Goal: Information Seeking & Learning: Learn about a topic

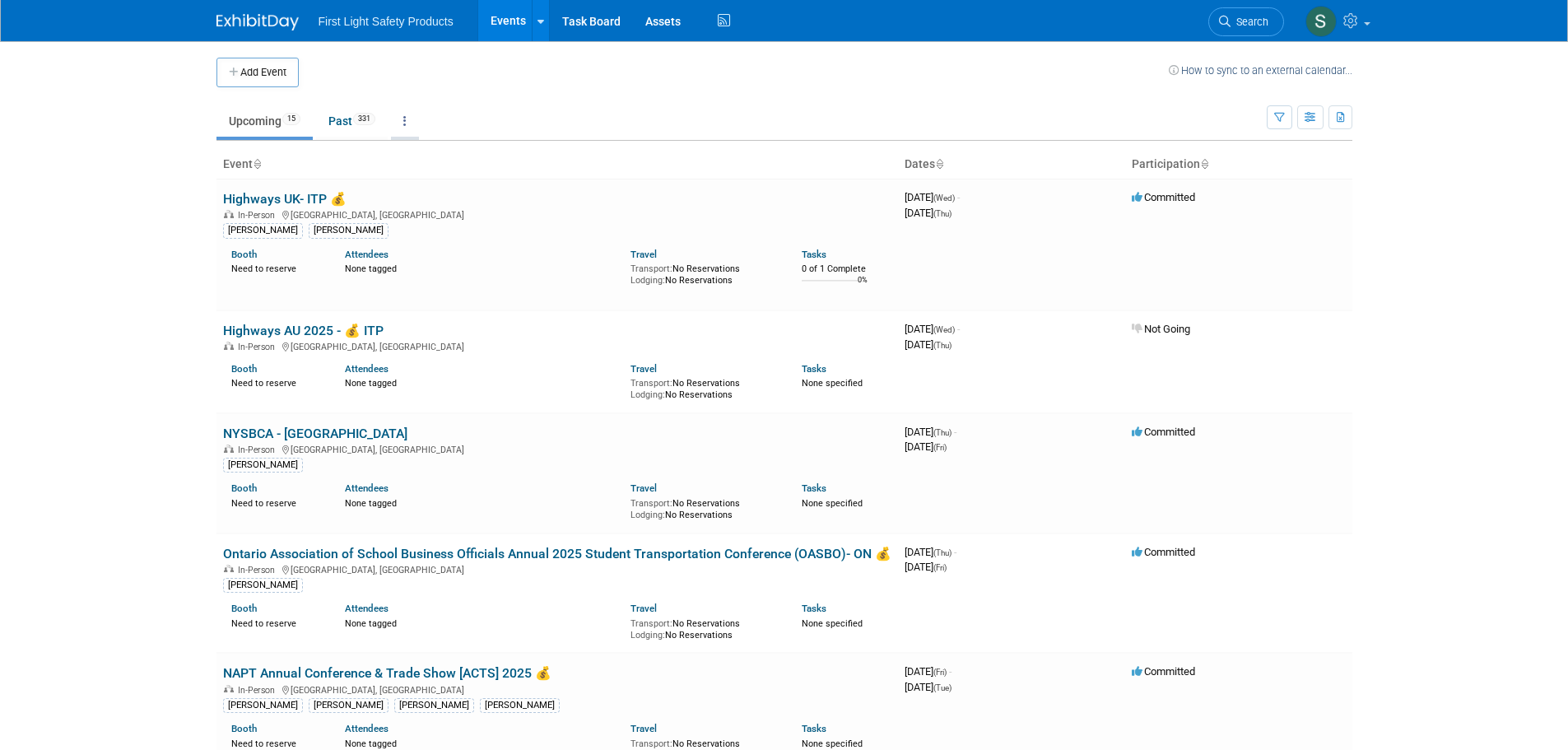
click at [403, 116] on link at bounding box center [405, 121] width 28 height 32
click at [436, 149] on link "All Events 346 Past and Upcoming" at bounding box center [456, 158] width 131 height 36
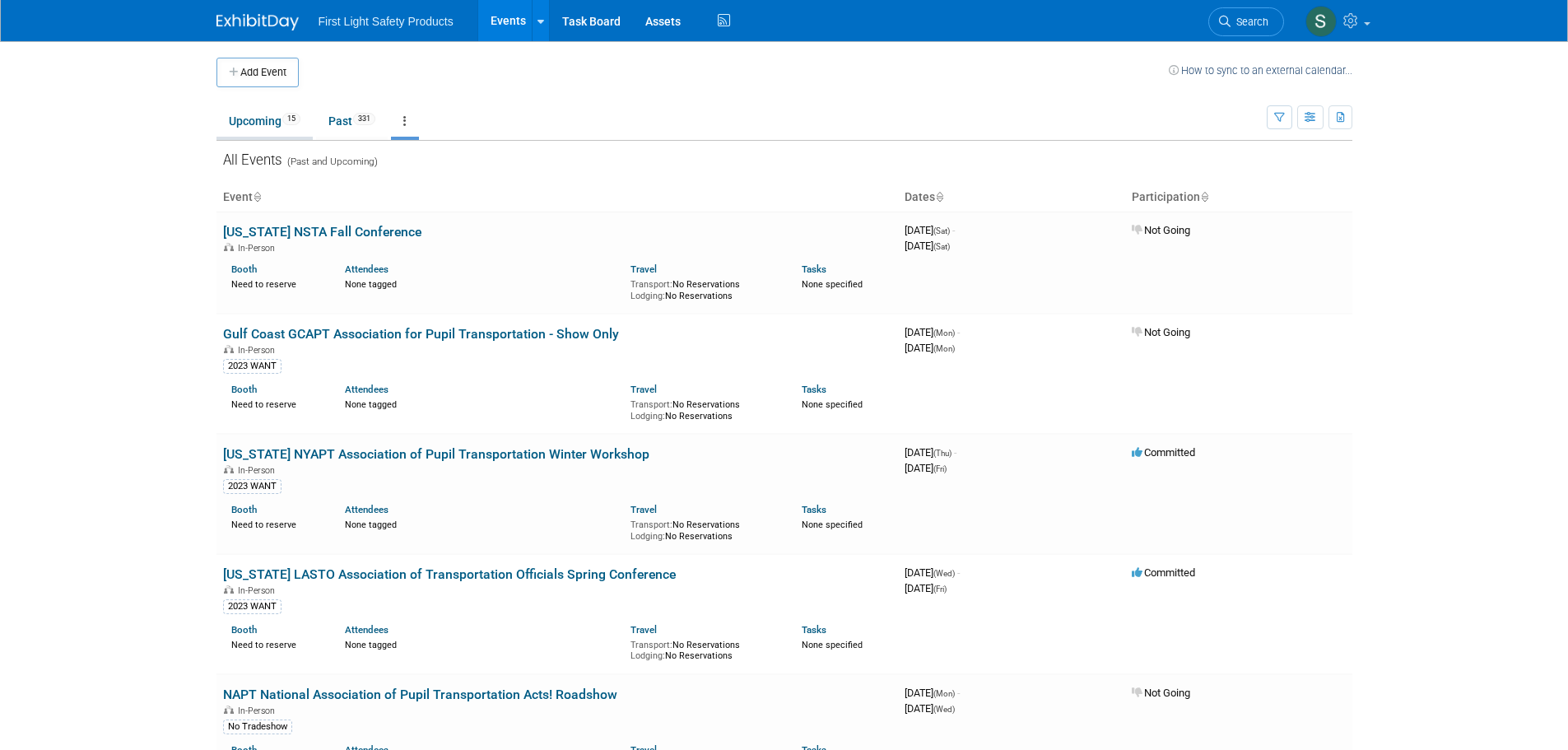
click at [283, 118] on link "Upcoming 15" at bounding box center [264, 121] width 96 height 32
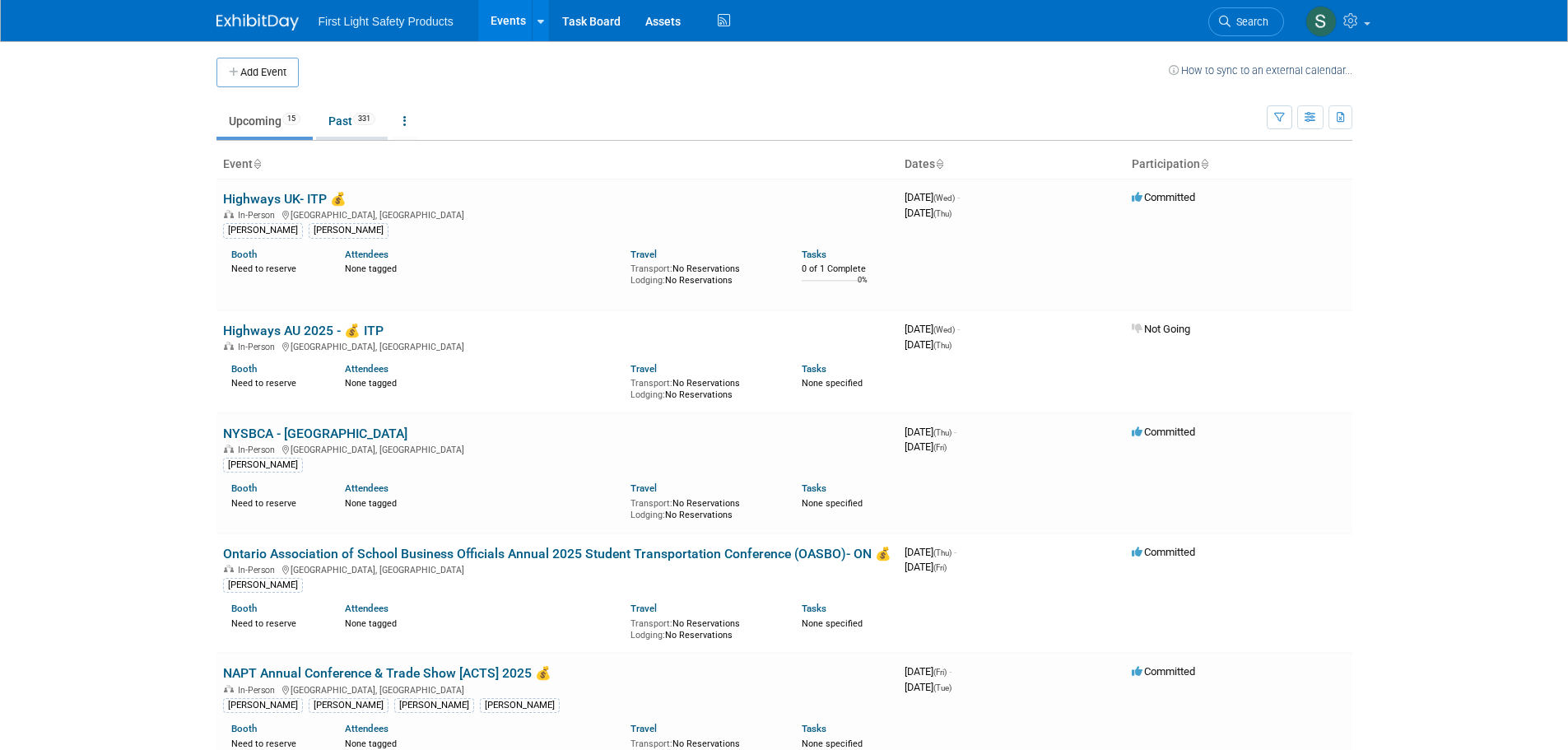
click at [350, 120] on link "Past 331" at bounding box center [351, 121] width 72 height 32
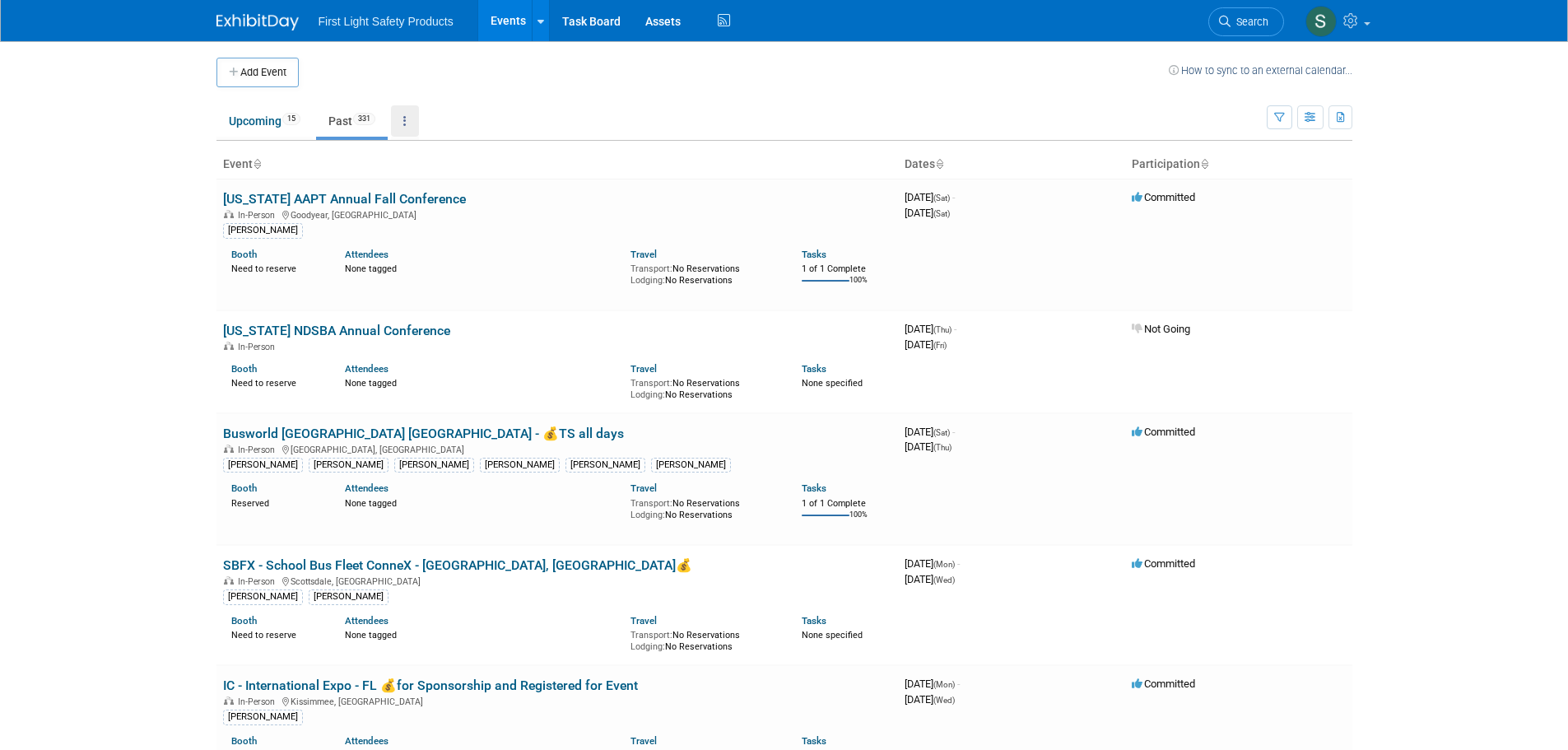
click at [403, 120] on link at bounding box center [405, 121] width 28 height 32
click at [584, 98] on td "Upcoming 15 Past 331 All Events 346 Past and Upcoming Grouped Annually Events g…" at bounding box center [741, 114] width 1050 height 53
click at [1304, 121] on icon "button" at bounding box center [1310, 117] width 12 height 10
click at [1223, 224] on link "Calendar View" at bounding box center [1240, 225] width 138 height 23
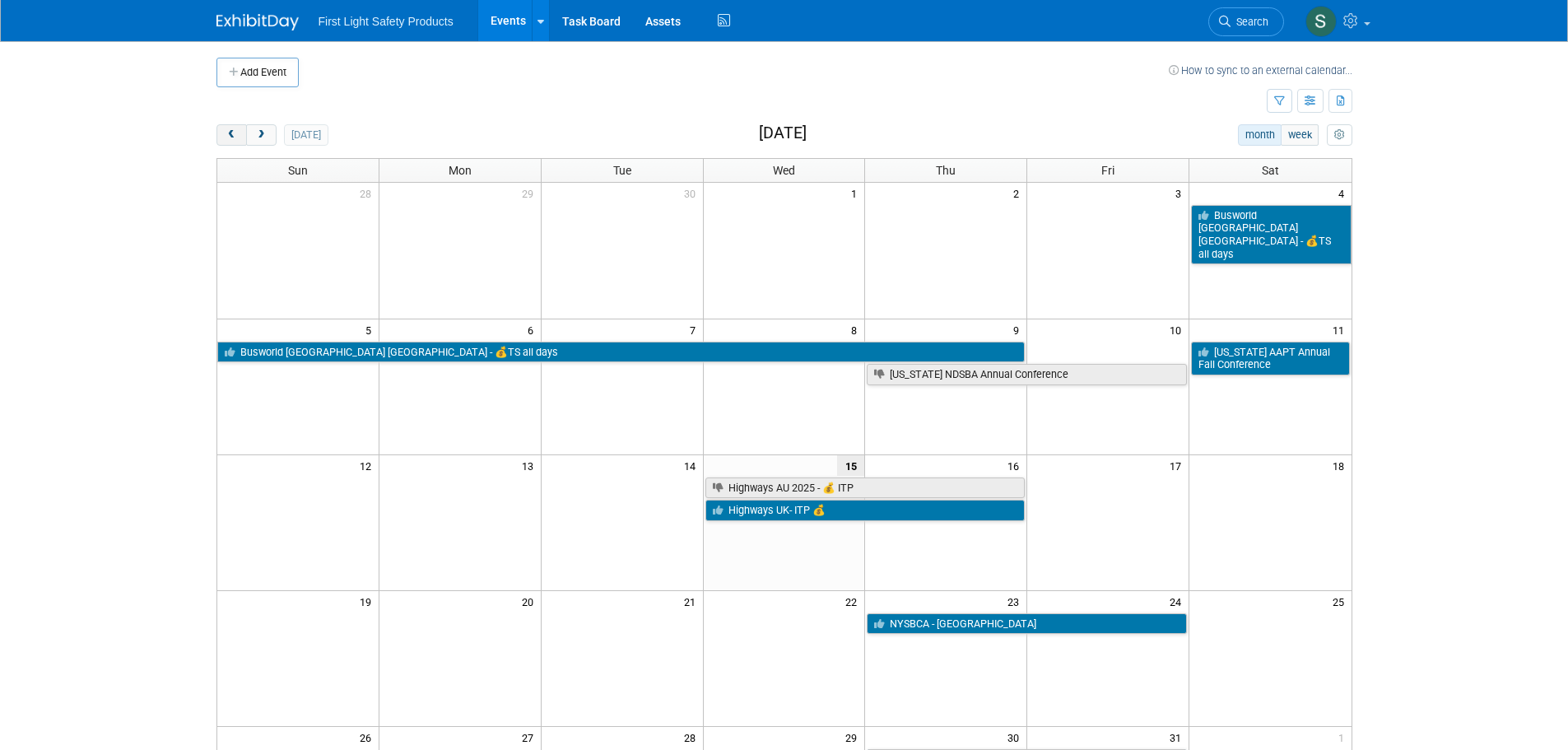
click at [238, 139] on button "prev" at bounding box center [231, 134] width 31 height 21
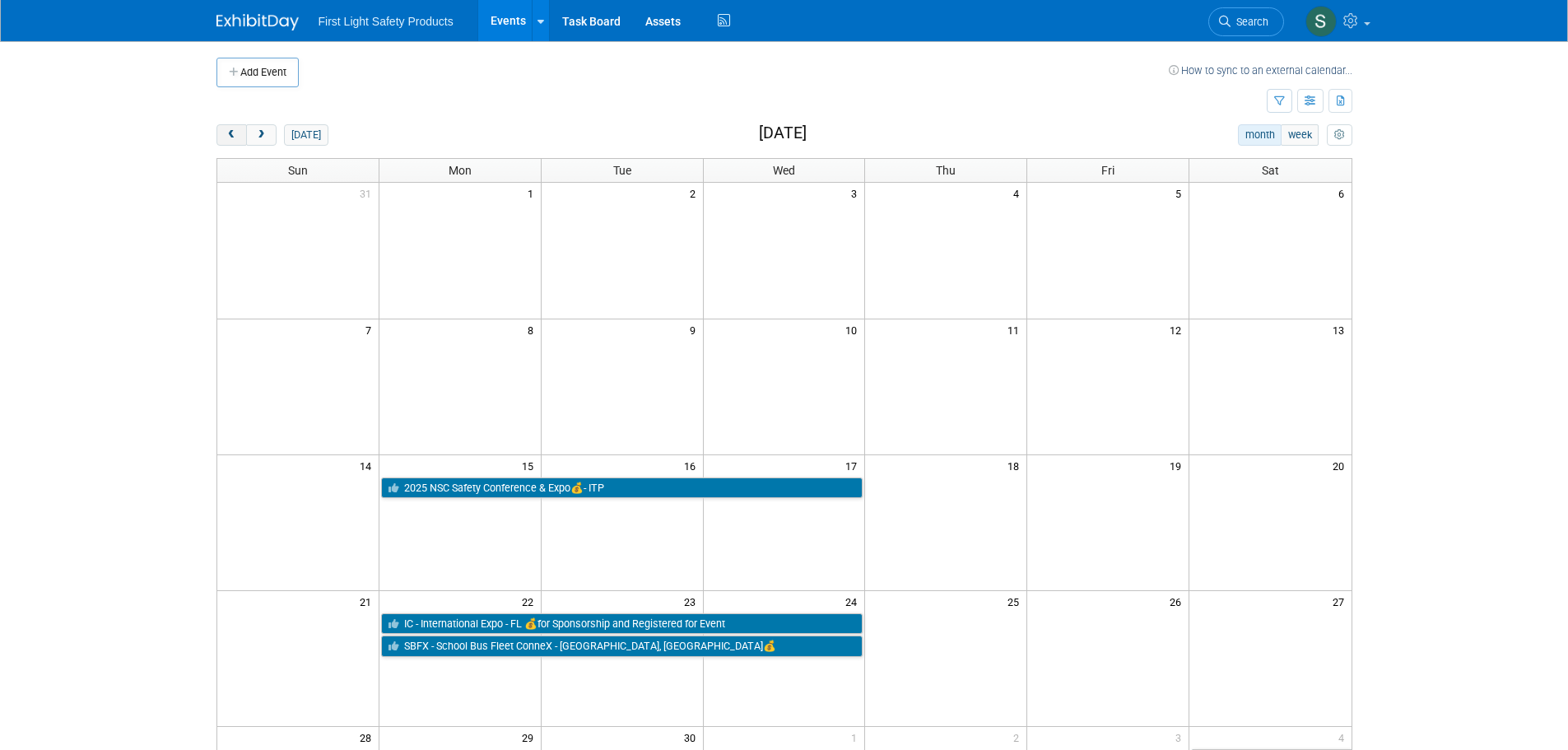
click at [238, 139] on button "prev" at bounding box center [231, 134] width 31 height 21
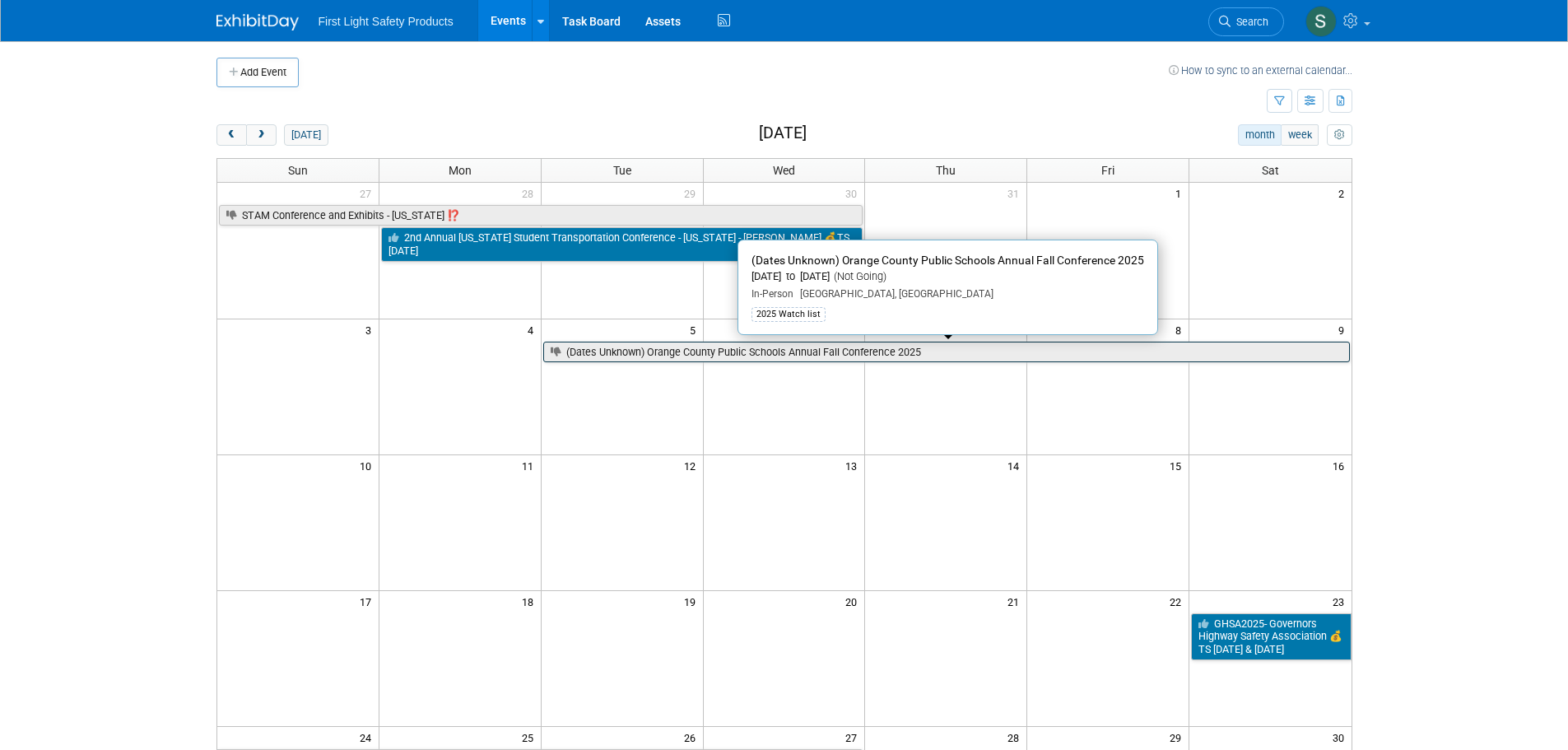
click at [842, 352] on link "(Dates Unknown) Orange County Public Schools Annual Fall Conference 2025" at bounding box center [946, 352] width 806 height 21
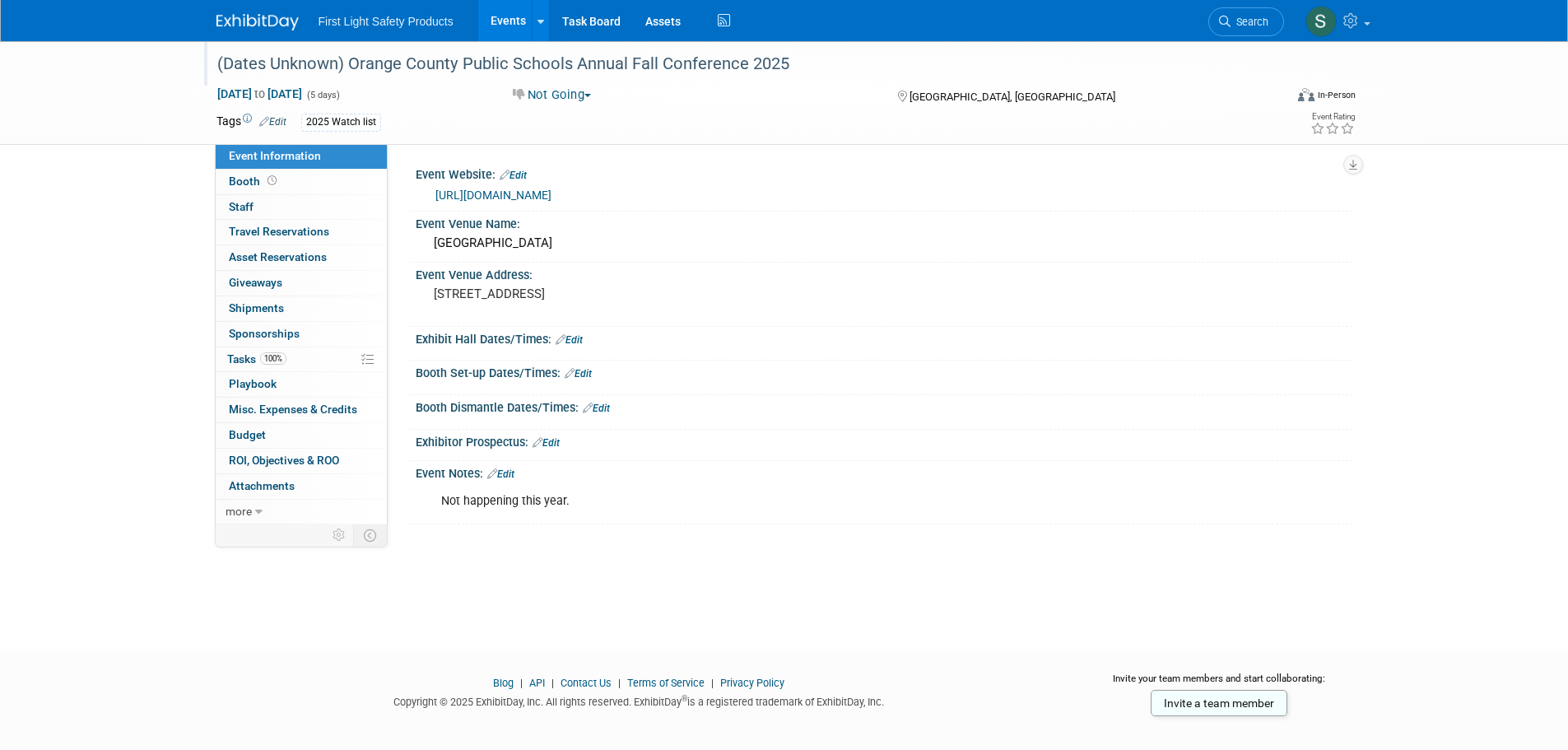
drag, startPoint x: 788, startPoint y: 64, endPoint x: 353, endPoint y: 62, distance: 435.0
click at [353, 62] on div "(Dates Unknown) Orange County Public Schools Annual Fall Conference 2025" at bounding box center [735, 64] width 1048 height 30
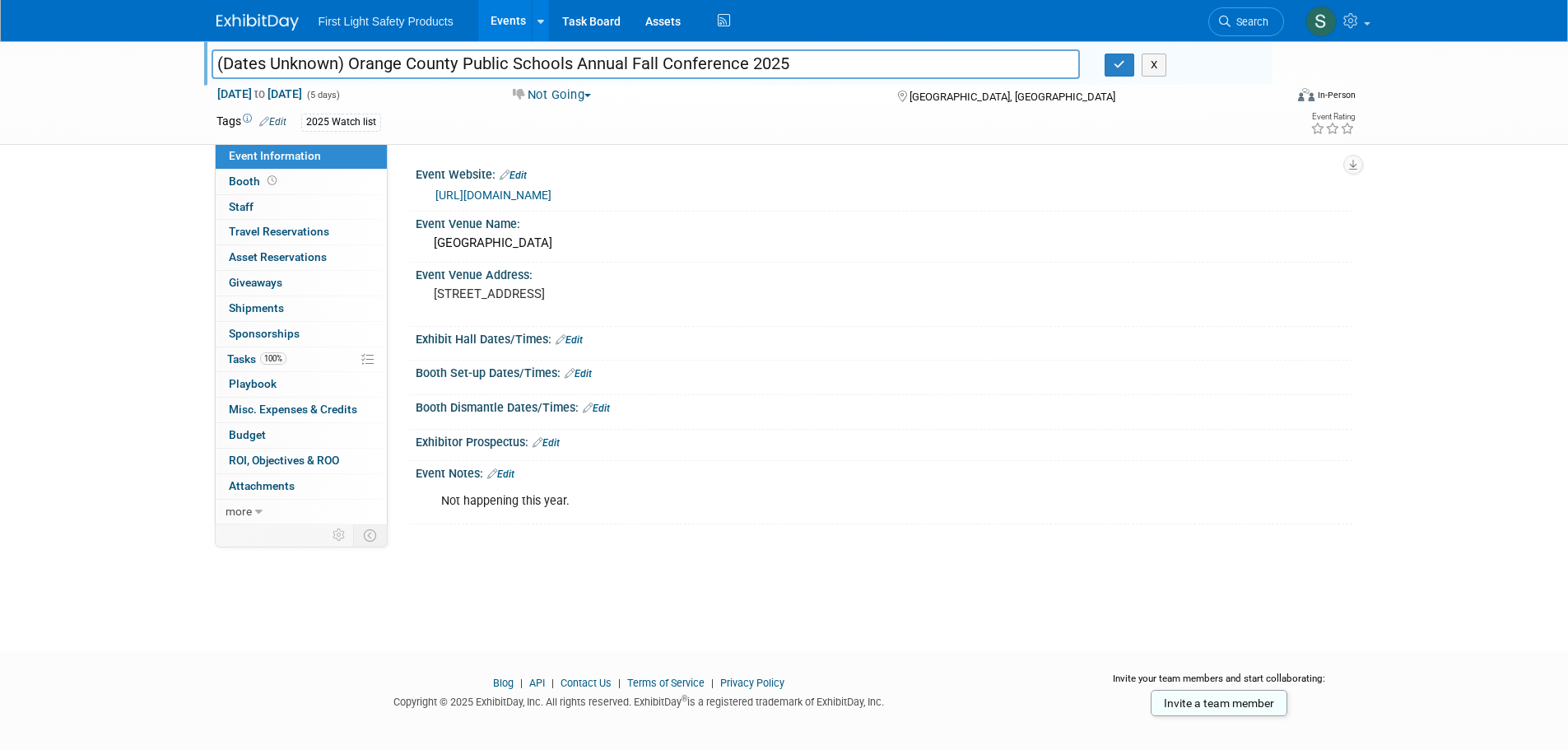
drag, startPoint x: 794, startPoint y: 53, endPoint x: 346, endPoint y: 61, distance: 448.1
click at [346, 61] on input "(Dates Unknown) Orange County Public Schools Annual Fall Conference 2025" at bounding box center [645, 63] width 869 height 29
click at [778, 195] on div "https://www.foundationforocps.org/p/907/2024-fall-conference" at bounding box center [887, 196] width 904 height 19
click at [774, 187] on div "https://www.foundationforocps.org/p/907/2024-fall-conference" at bounding box center [887, 196] width 904 height 19
click at [769, 197] on div "https://www.foundationforocps.org/p/907/2024-fall-conference" at bounding box center [887, 196] width 904 height 19
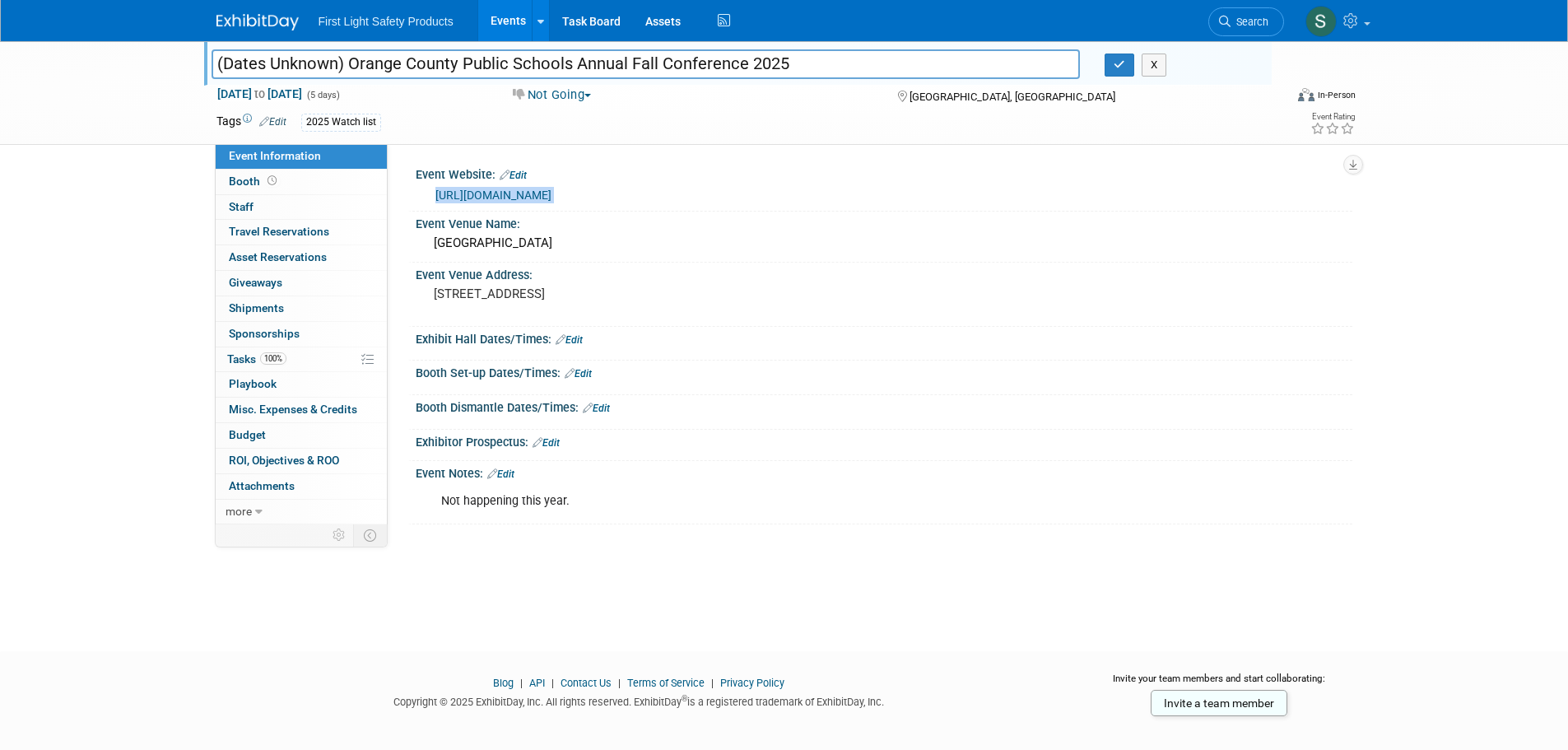
drag, startPoint x: 769, startPoint y: 197, endPoint x: 426, endPoint y: 200, distance: 343.0
click at [426, 200] on div "https://www.foundationforocps.org/p/907/2024-fall-conference" at bounding box center [884, 194] width 937 height 25
copy div "https://www.foundationforocps.org/p/907/2024-fall-conference"
click at [858, 270] on div "Event Venue Address:" at bounding box center [884, 273] width 937 height 20
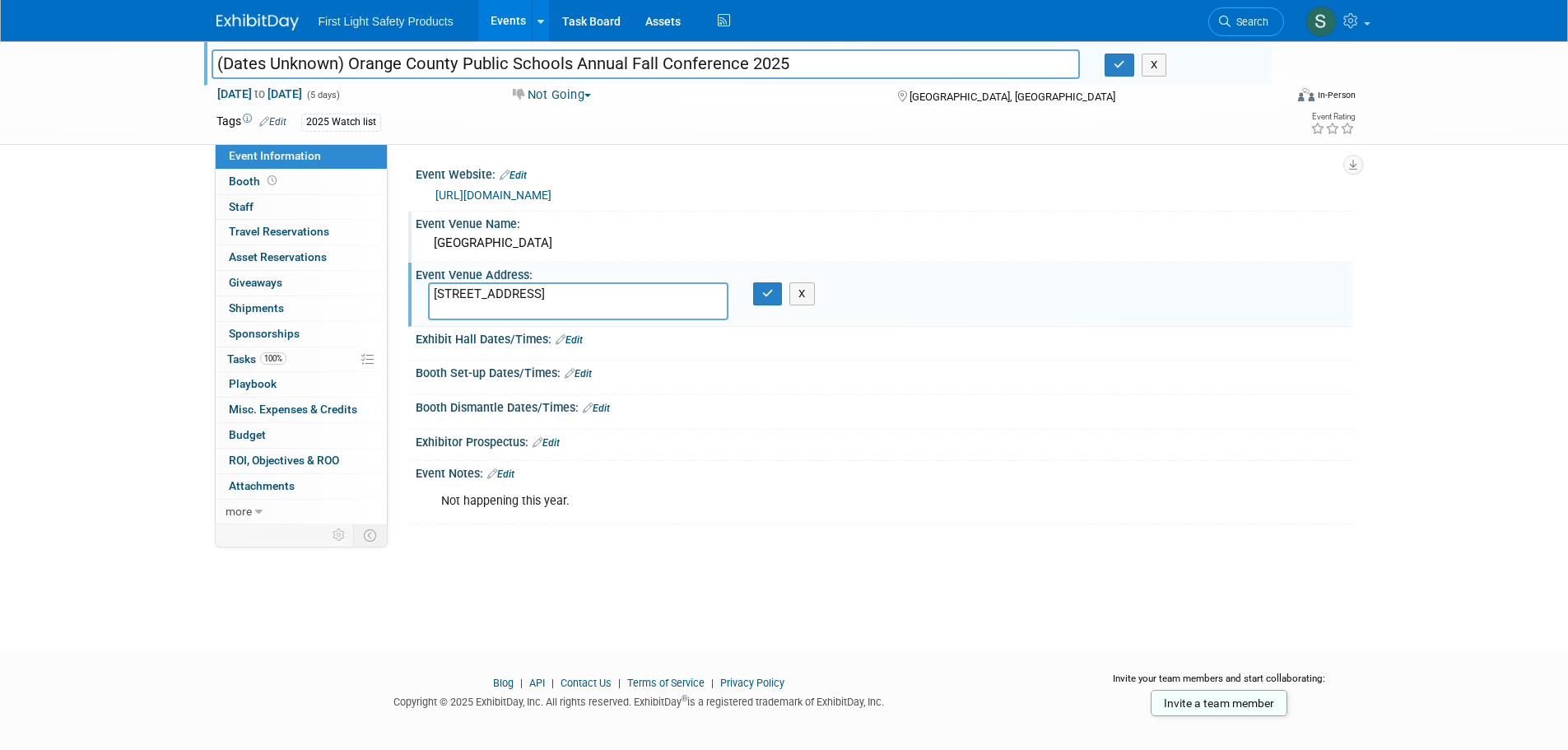
click at [638, 243] on div "Orange County Convention Centre" at bounding box center [884, 242] width 912 height 25
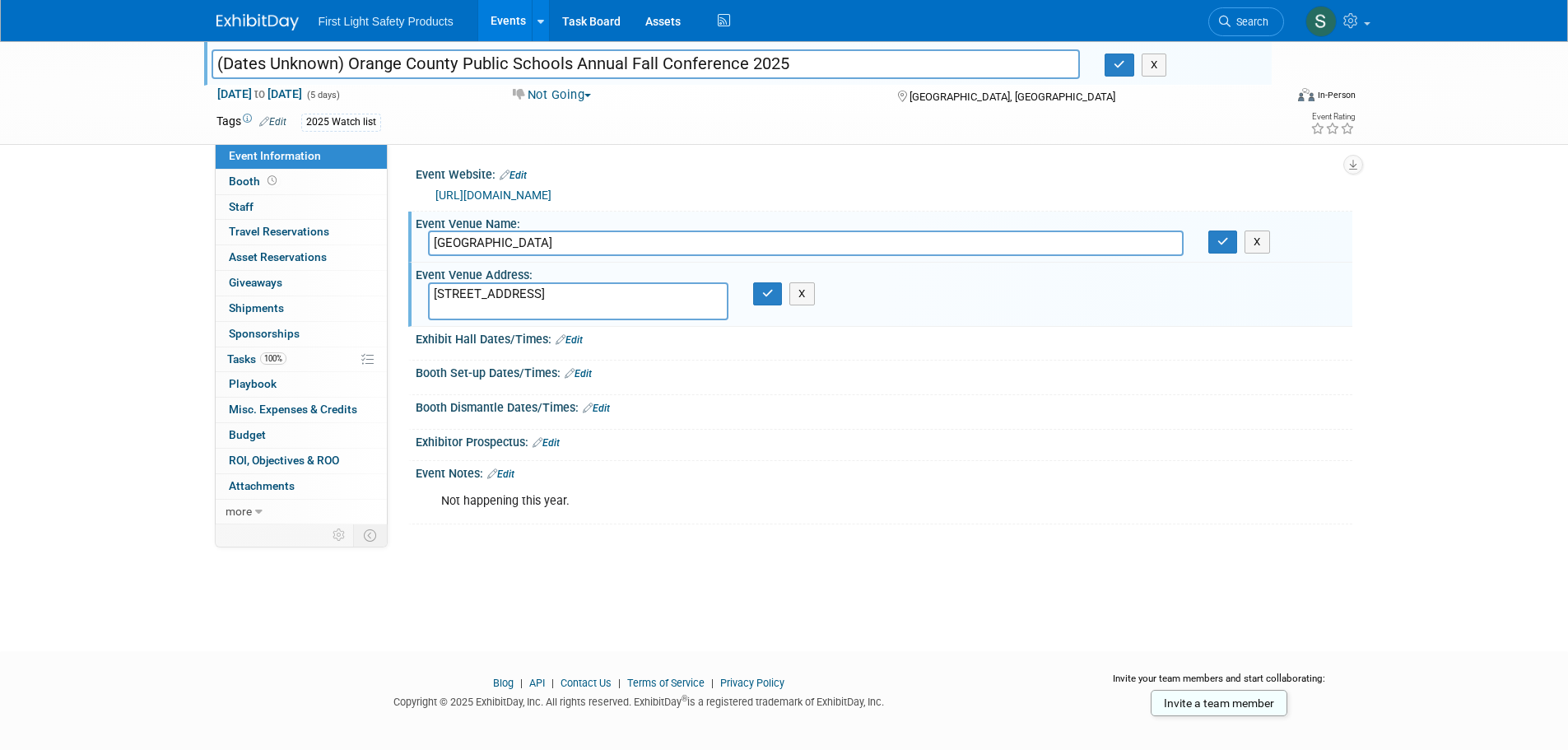
drag, startPoint x: 638, startPoint y: 243, endPoint x: 433, endPoint y: 248, distance: 205.1
click at [428, 248] on input "Orange County Convention Centre" at bounding box center [805, 242] width 755 height 25
drag, startPoint x: 474, startPoint y: 307, endPoint x: 428, endPoint y: 301, distance: 46.4
click at [428, 301] on textarea "9800 International Dr, Orlando, FL 32819, United States" at bounding box center [578, 301] width 301 height 38
drag, startPoint x: 1248, startPoint y: 493, endPoint x: 1134, endPoint y: 494, distance: 114.0
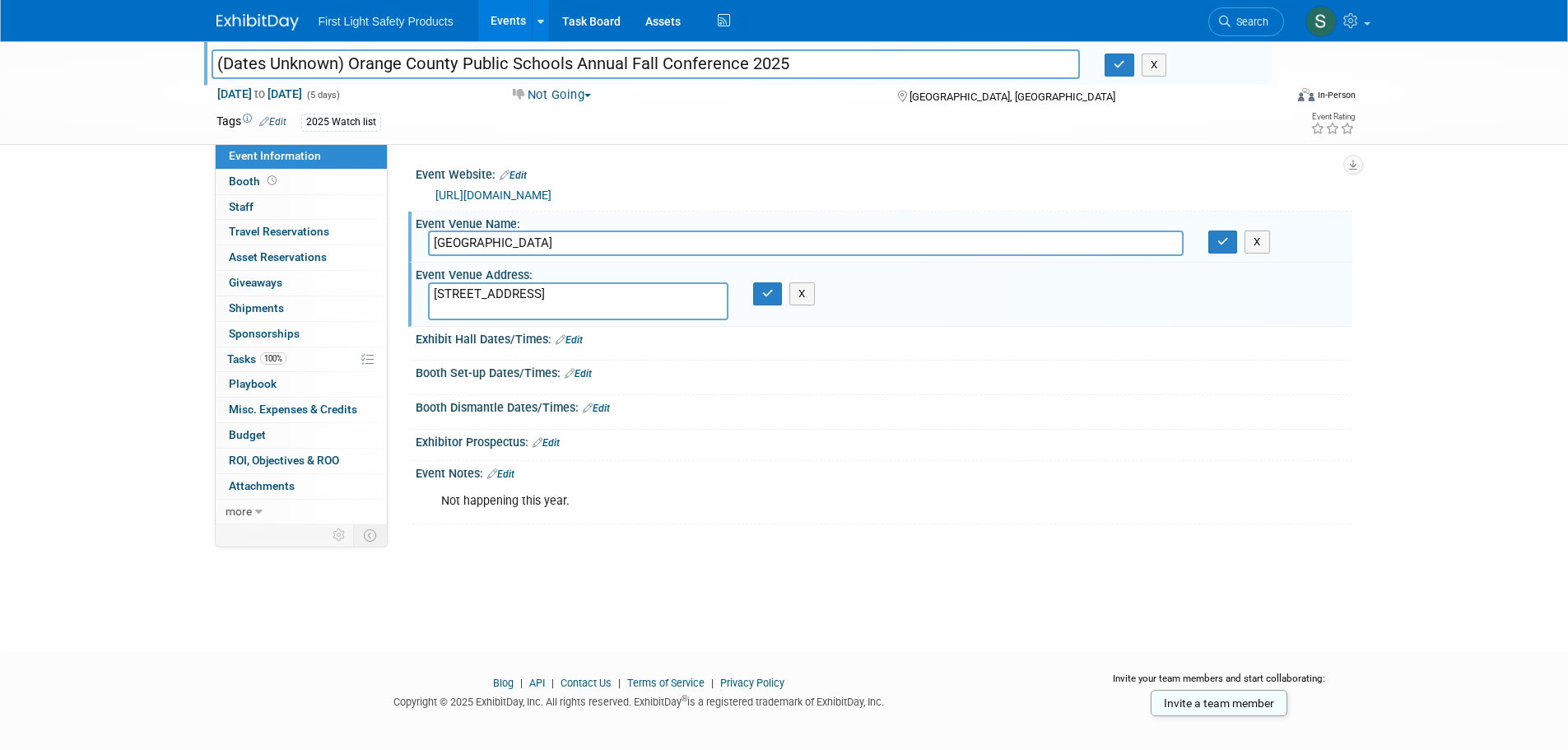
click at [1247, 493] on div "Not happening this year. X" at bounding box center [884, 500] width 937 height 39
click at [281, 185] on link "Booth" at bounding box center [302, 182] width 171 height 25
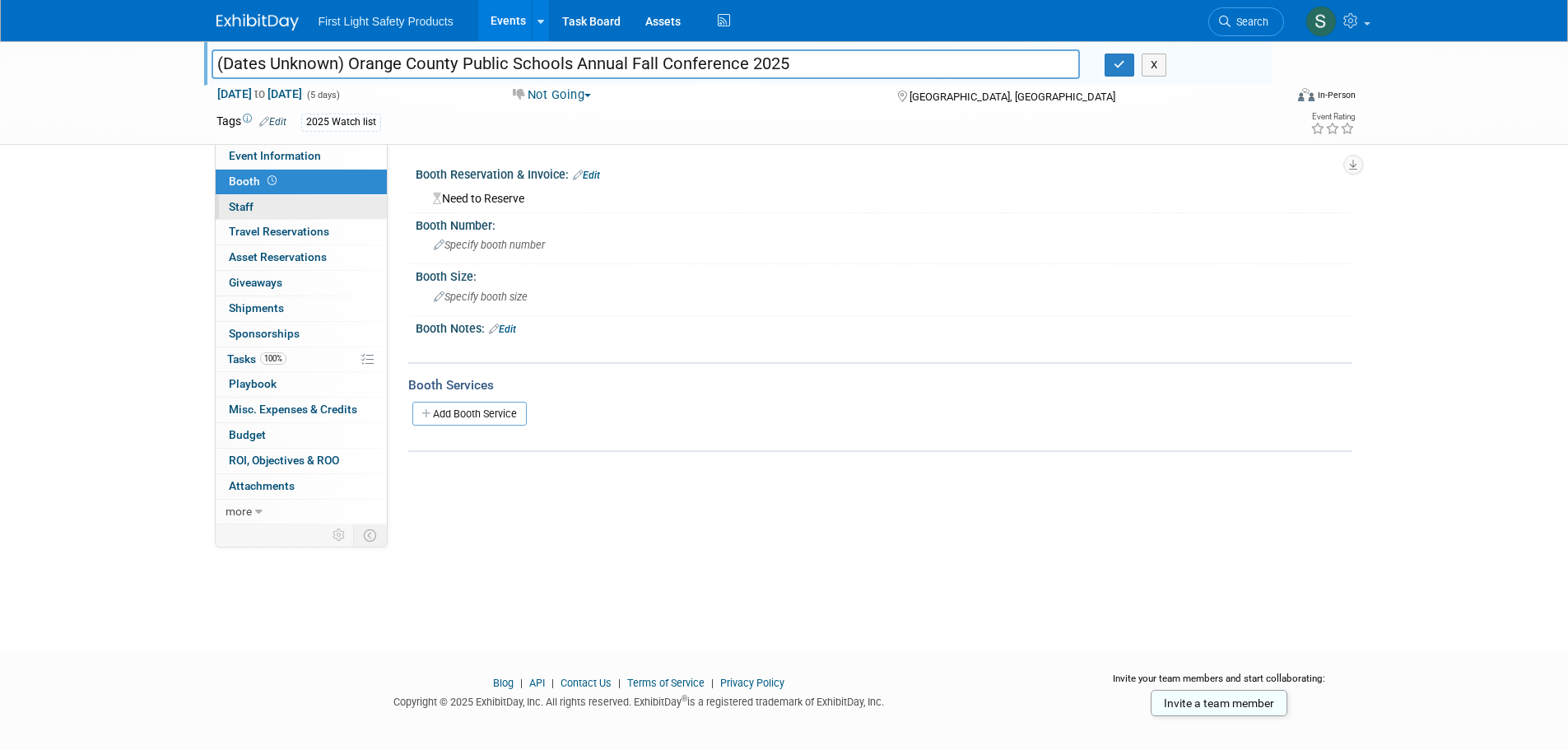
click at [301, 202] on link "0 Staff 0" at bounding box center [302, 207] width 171 height 25
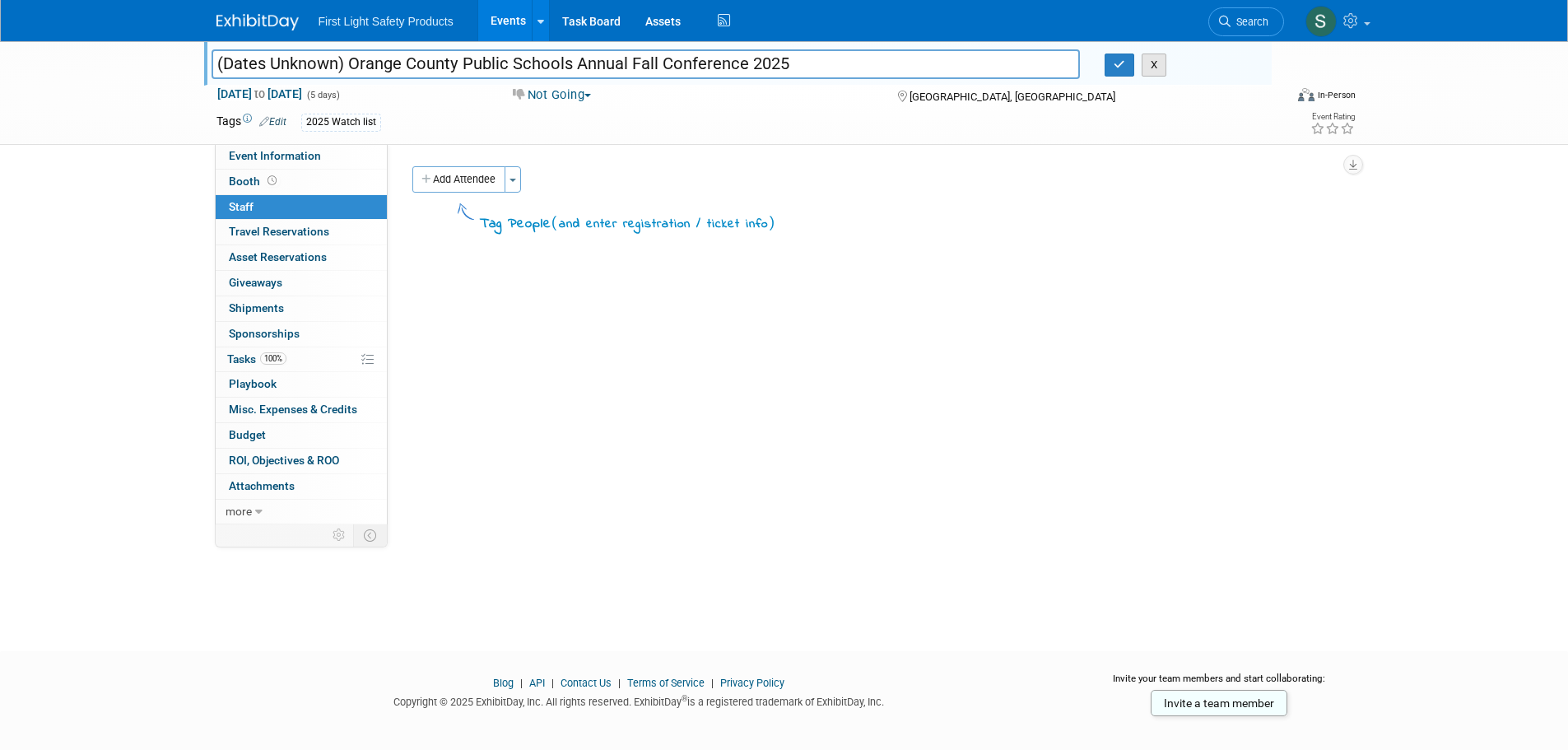
click at [1158, 69] on button "X" at bounding box center [1154, 64] width 25 height 23
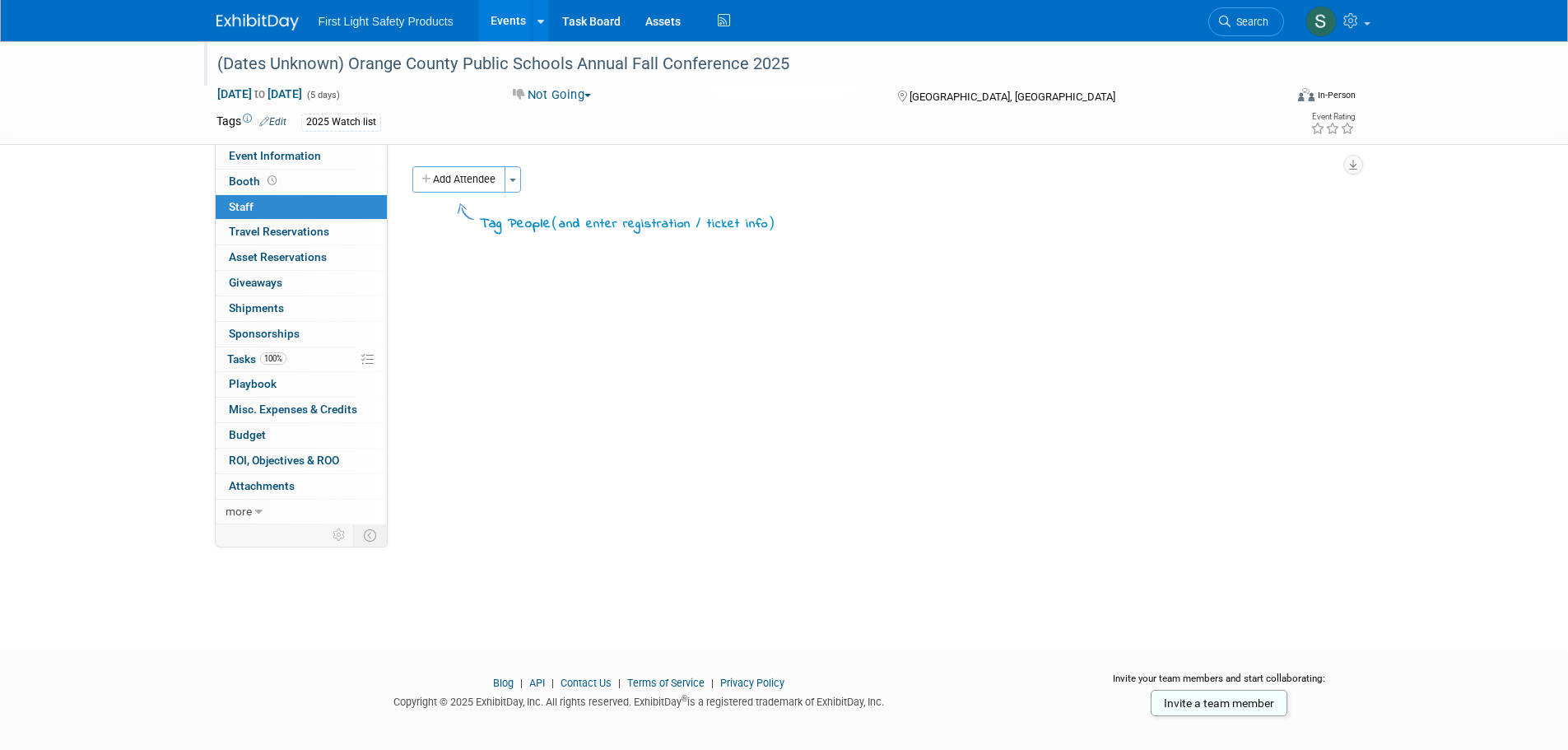
click at [518, 19] on link "Events" at bounding box center [507, 20] width 61 height 41
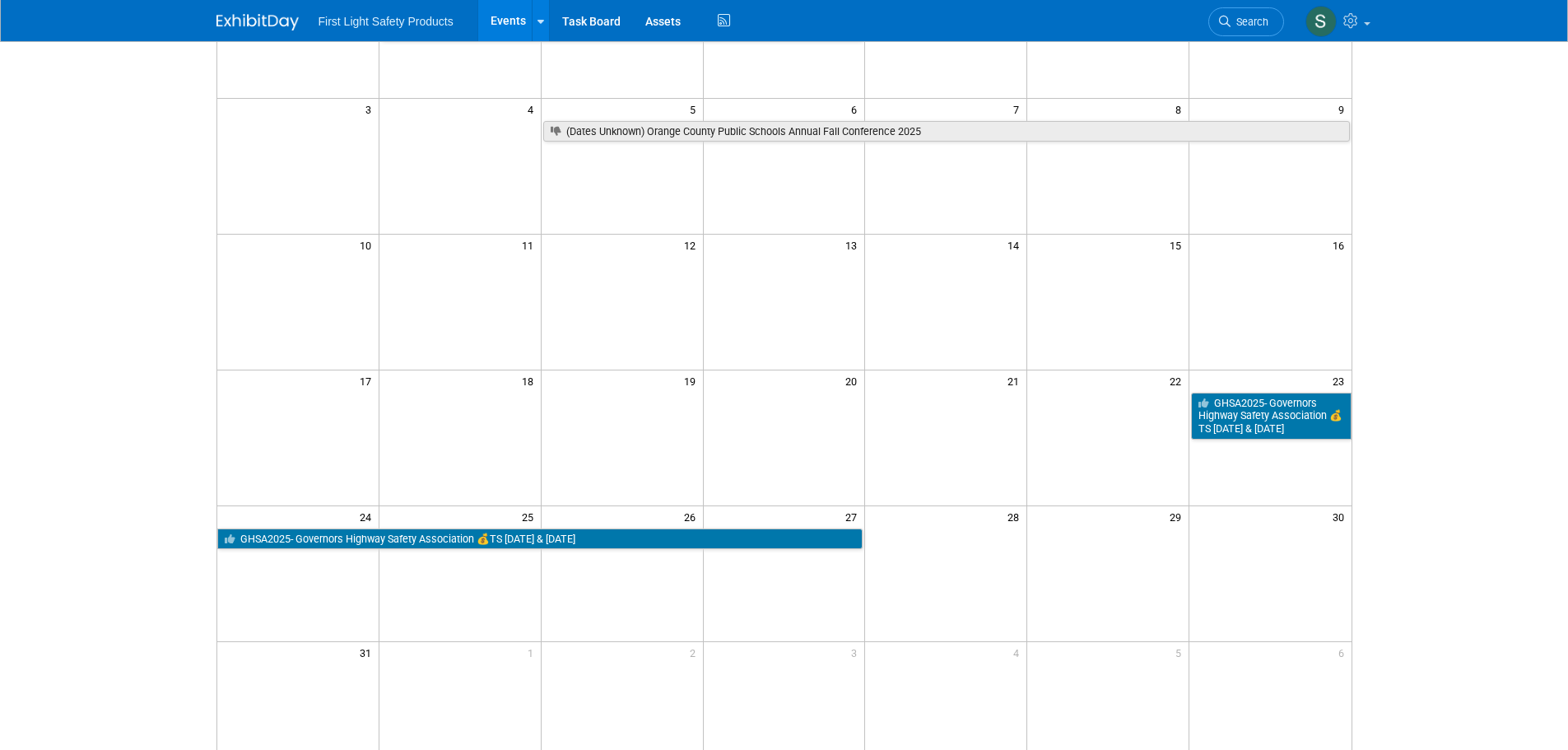
scroll to position [330, 0]
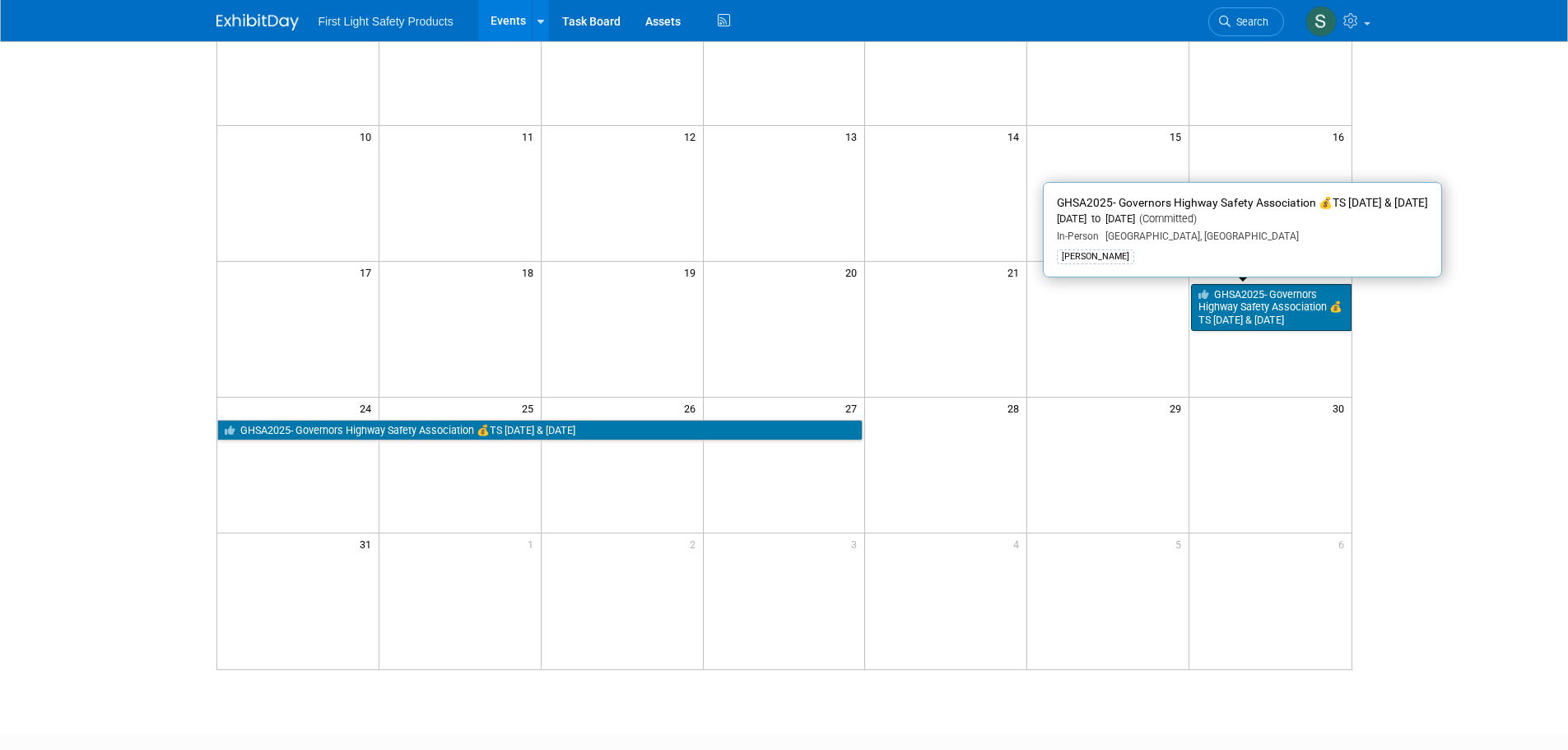
click at [1252, 309] on link "GHSA2025- Governors Highway Safety Association 💰TS [DATE] & [DATE]" at bounding box center [1270, 307] width 159 height 47
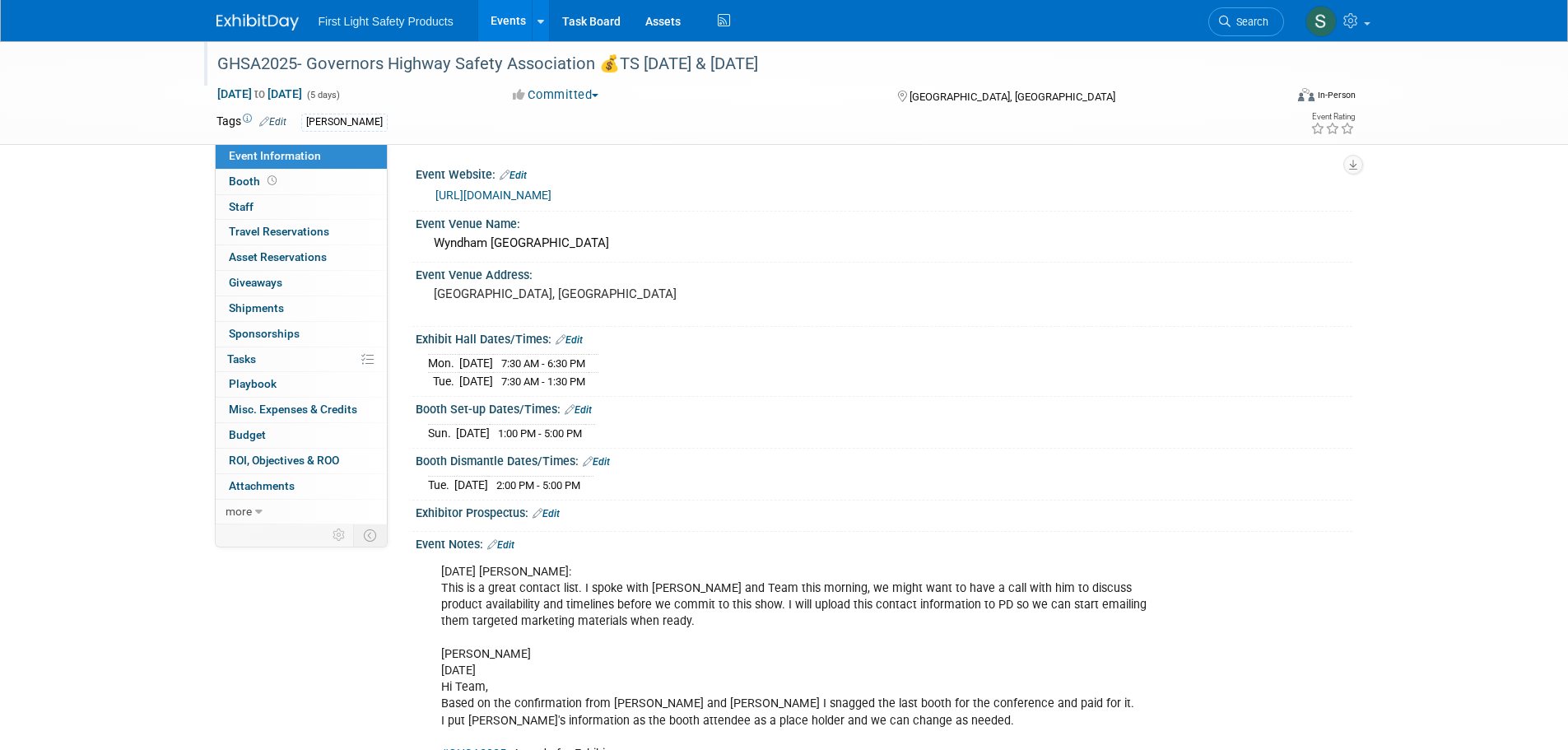
click at [382, 73] on div "GHSA2025- Governors Highway Safety Association 💰TS [DATE] & [DATE]" at bounding box center [735, 64] width 1048 height 30
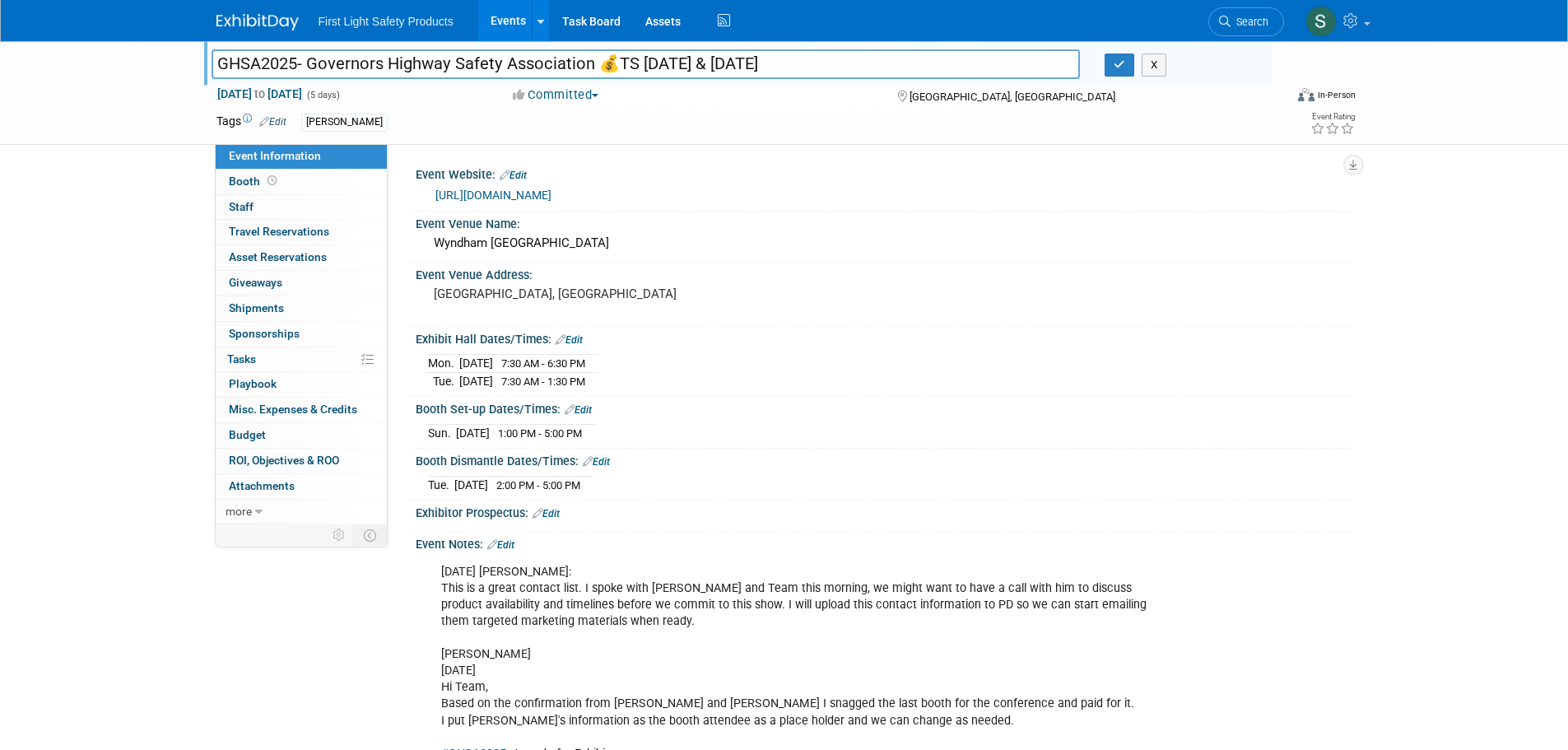
drag, startPoint x: 216, startPoint y: 64, endPoint x: 588, endPoint y: 67, distance: 372.0
click at [588, 67] on input "GHSA2025- Governors Highway Safety Association 💰TS [DATE] & [DATE]" at bounding box center [645, 63] width 869 height 29
drag, startPoint x: 851, startPoint y: 61, endPoint x: 194, endPoint y: 77, distance: 657.2
click at [194, 77] on div "GHSA2025- Governors Highway Safety Association 💰TS Mon Aug 25 & Tues Aug 26 GHS…" at bounding box center [784, 92] width 1568 height 103
drag, startPoint x: 658, startPoint y: 193, endPoint x: 573, endPoint y: 181, distance: 85.8
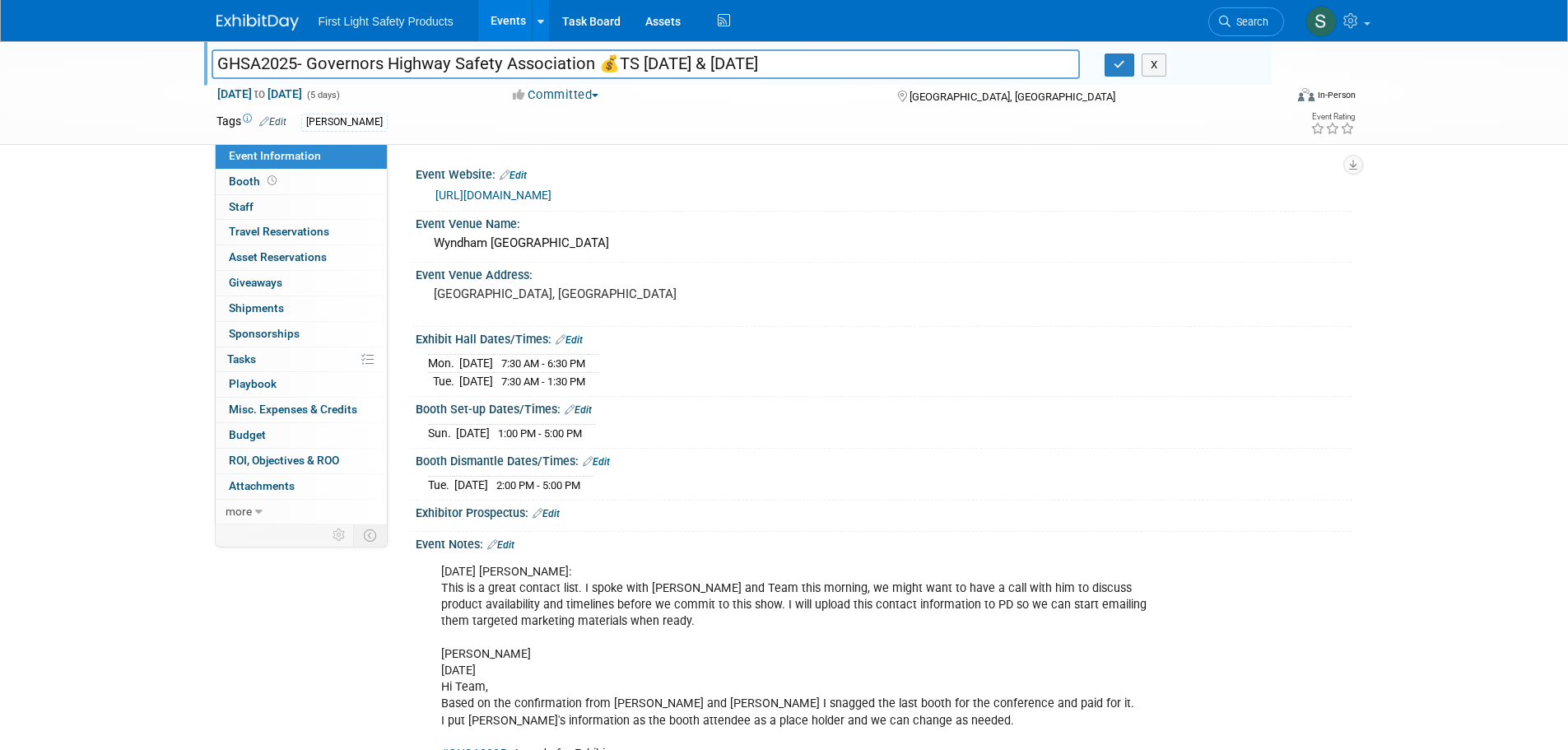
click at [633, 189] on div "https://ghsa.joynmeeting.com/v2/" at bounding box center [887, 196] width 904 height 19
click at [640, 181] on div "Event Website: Edit https://ghsa.joynmeeting.com/v2/" at bounding box center [880, 186] width 944 height 49
copy div "Edit https://ghsa.joynmeeting.com/v2/"
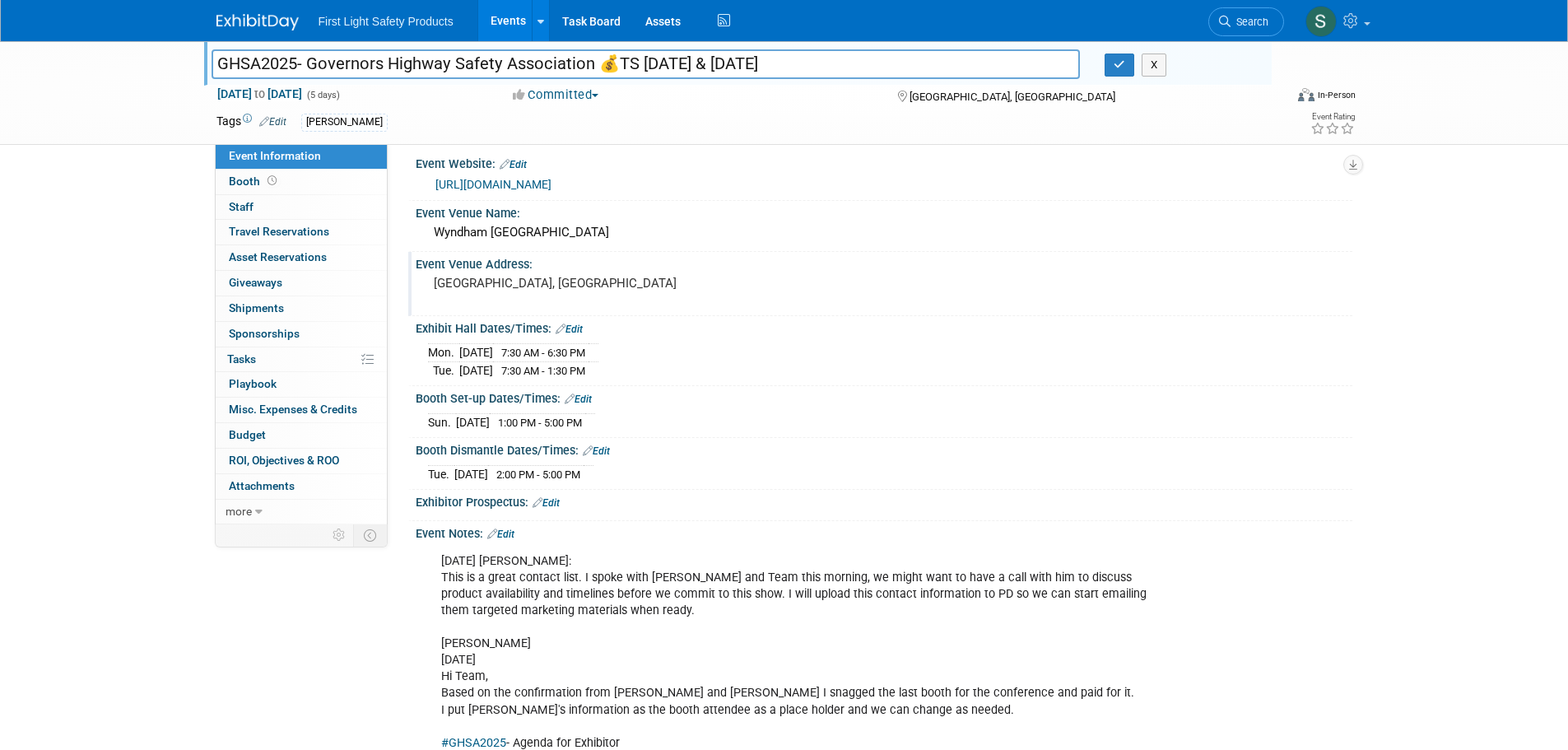
scroll to position [82, 0]
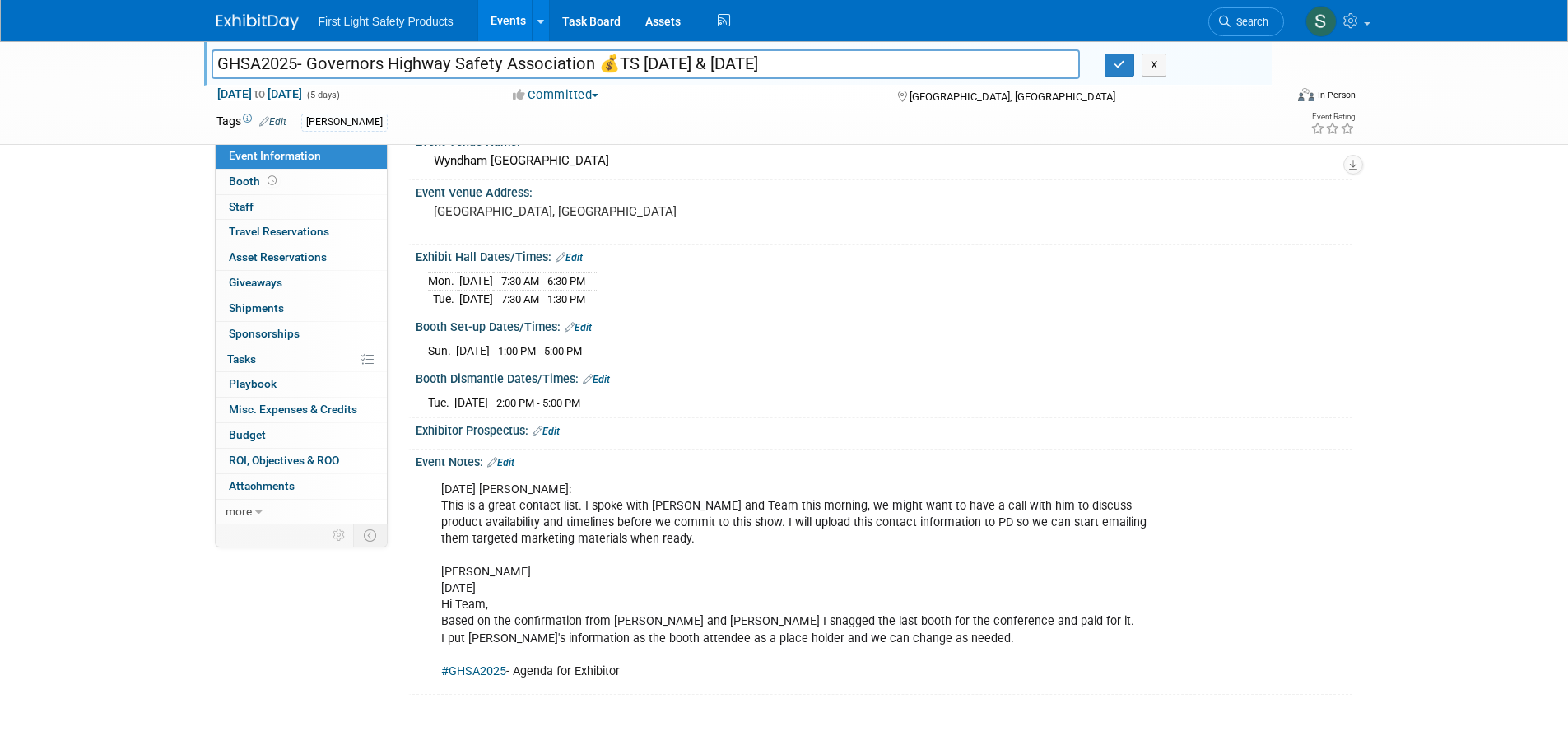
drag, startPoint x: 717, startPoint y: 451, endPoint x: 1263, endPoint y: 458, distance: 546.0
click at [1264, 458] on div "Event Notes: Edit" at bounding box center [884, 460] width 937 height 21
click at [487, 499] on div "March 26th, 2025 Stephen: This is a great contact list. I spoke with Michelle a…" at bounding box center [800, 580] width 741 height 215
drag, startPoint x: 442, startPoint y: 488, endPoint x: 1004, endPoint y: 647, distance: 584.1
click at [1006, 648] on div "March 26th, 2025 Stephen: This is a great contact list. I spoke with Michelle a…" at bounding box center [800, 580] width 741 height 215
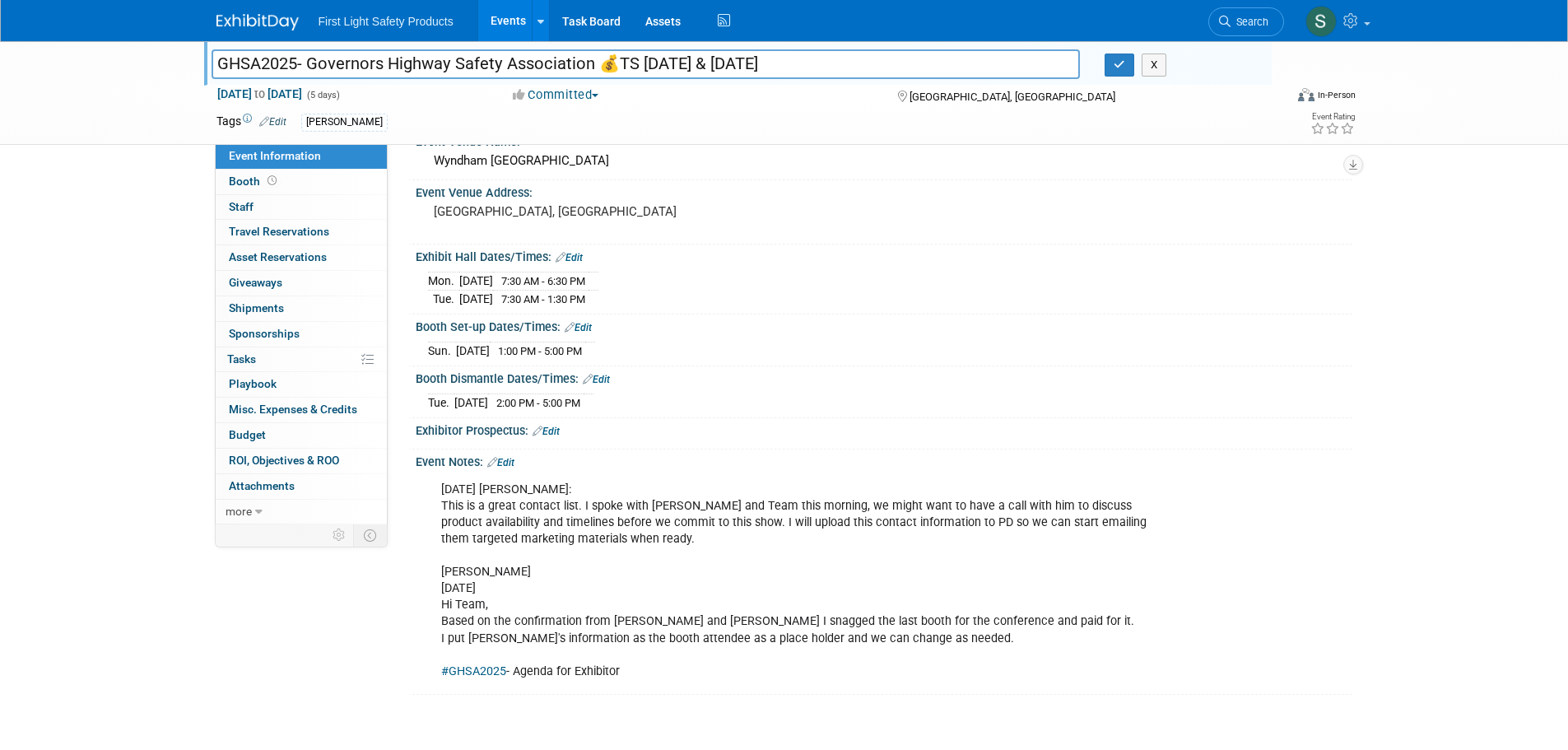
copy div "March 26th, 2025 Stephen: This is a great contact list. I spoke with Michelle a…"
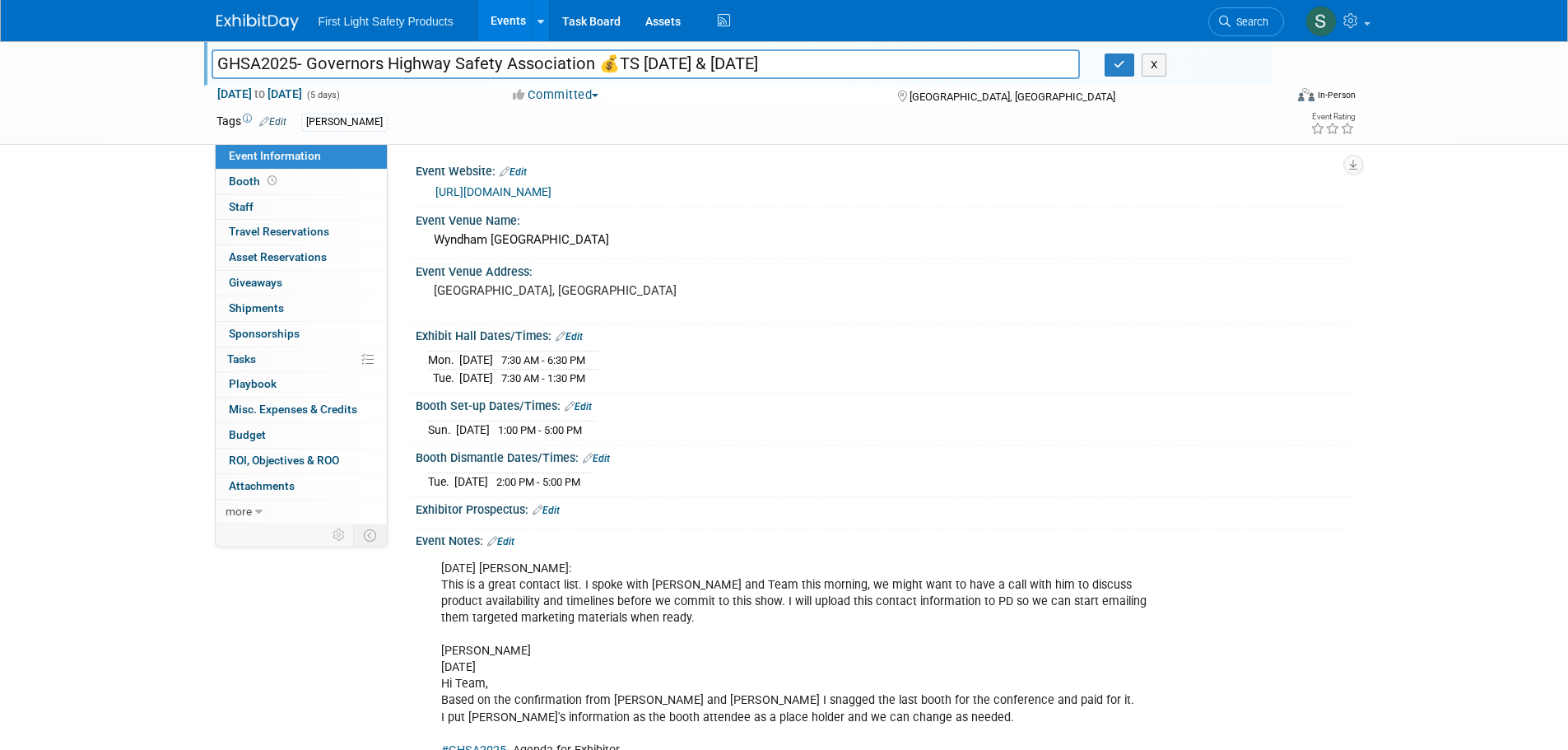
scroll to position [0, 0]
click at [287, 178] on link "Booth" at bounding box center [302, 182] width 171 height 25
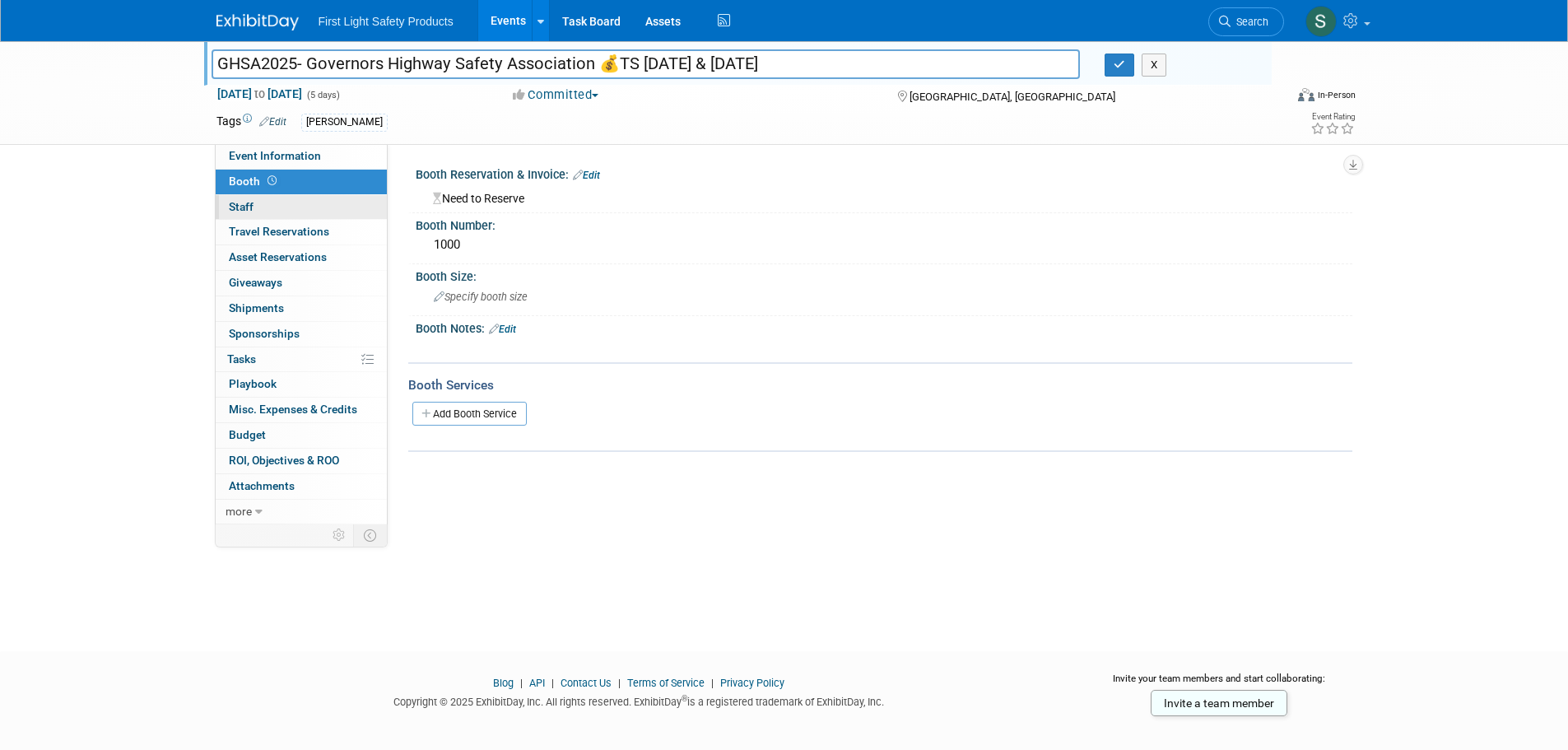
click at [292, 216] on link "0 Staff 0" at bounding box center [302, 207] width 171 height 25
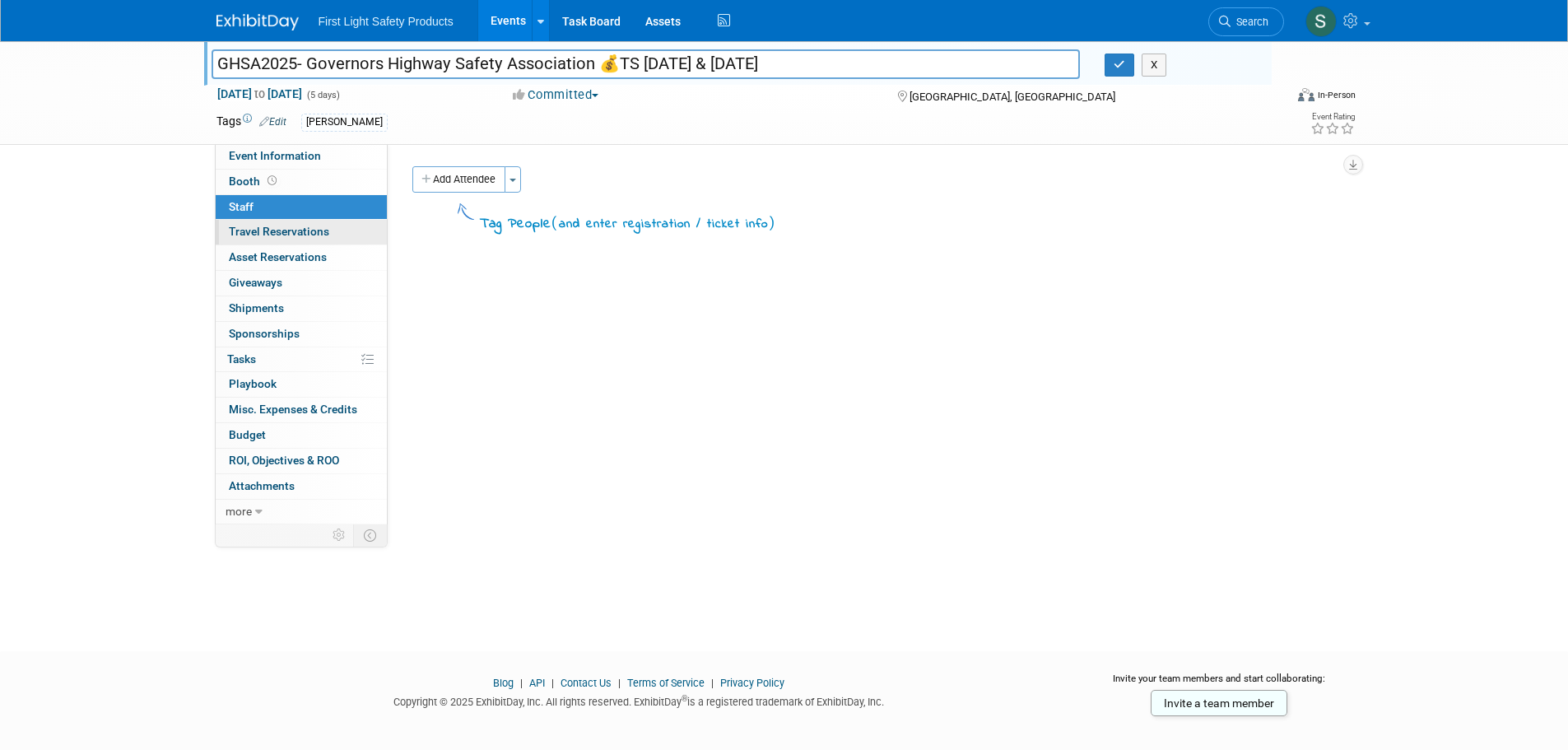
click at [304, 241] on link "0 Travel Reservations 0" at bounding box center [302, 232] width 171 height 25
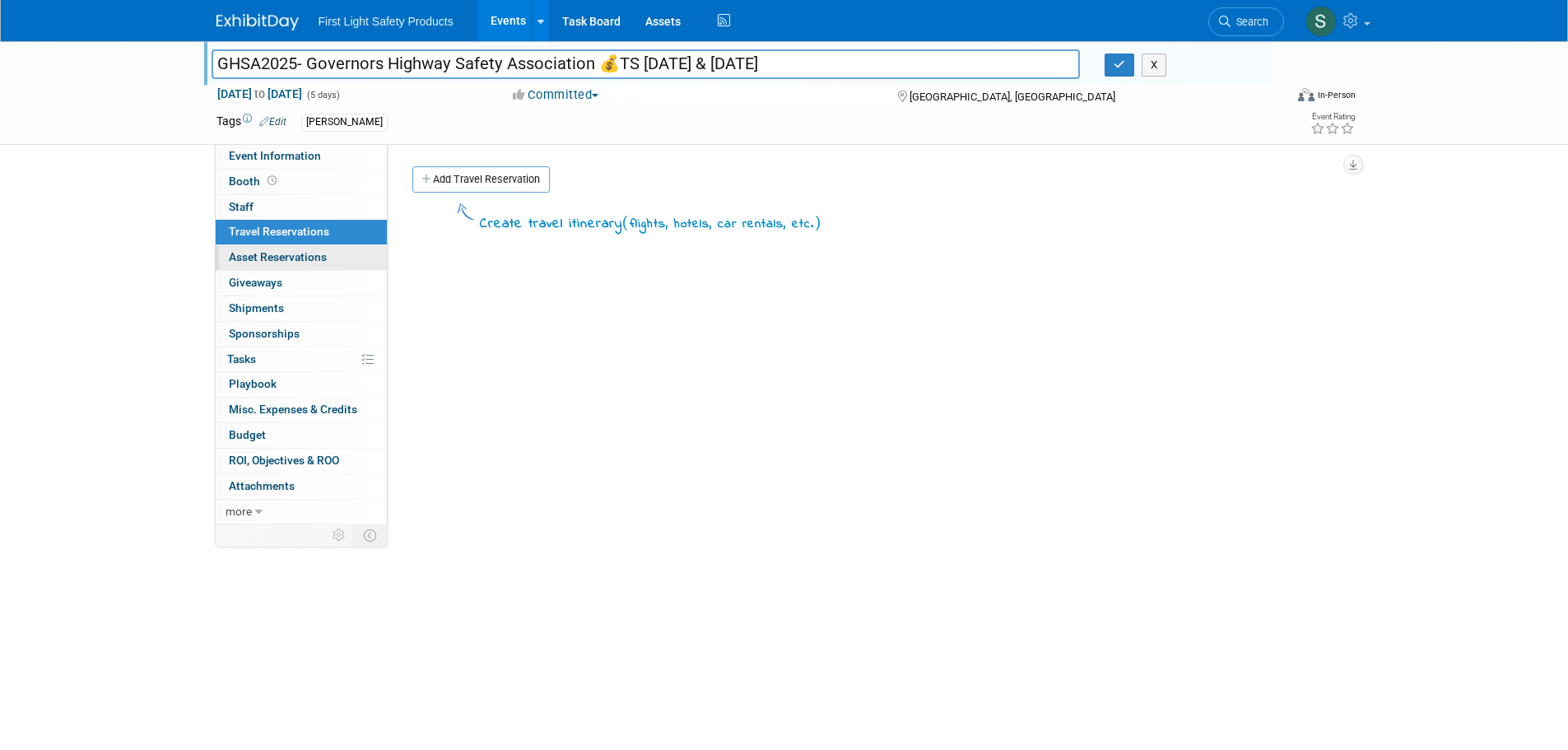
click at [309, 252] on span "Asset Reservations 0" at bounding box center [277, 257] width 98 height 13
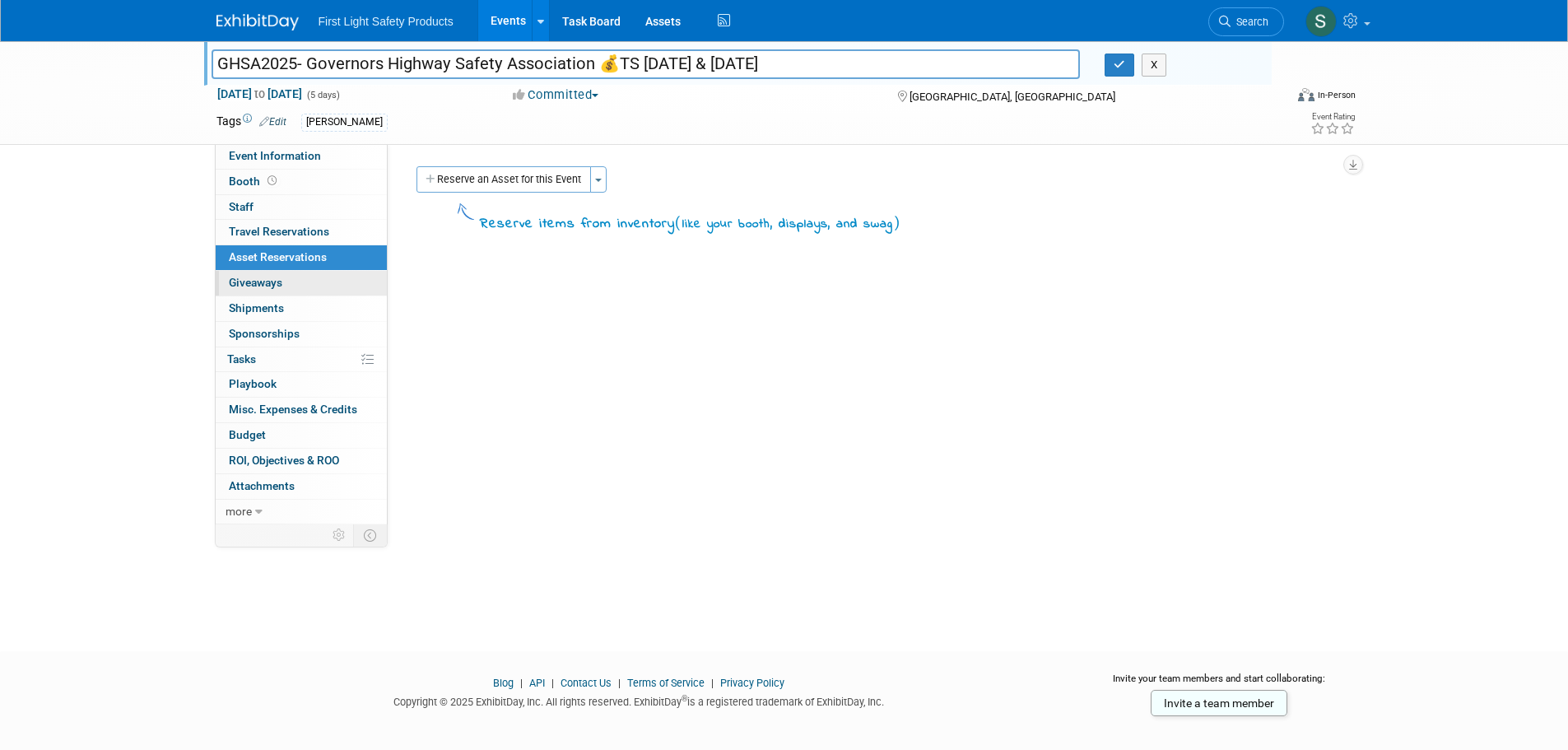
click at [321, 281] on link "0 Giveaways 0" at bounding box center [302, 283] width 171 height 25
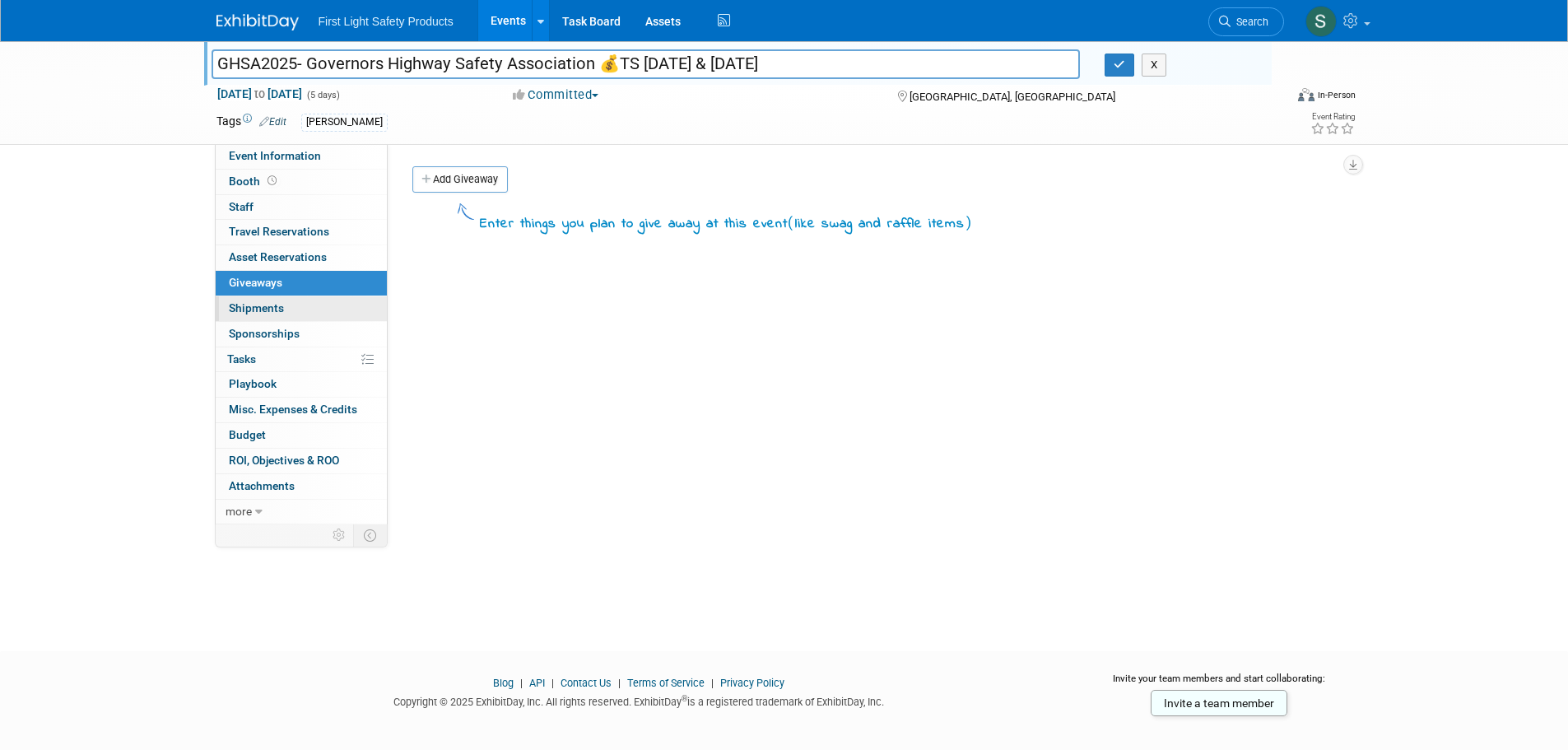
click at [320, 307] on link "0 Shipments 0" at bounding box center [302, 308] width 171 height 25
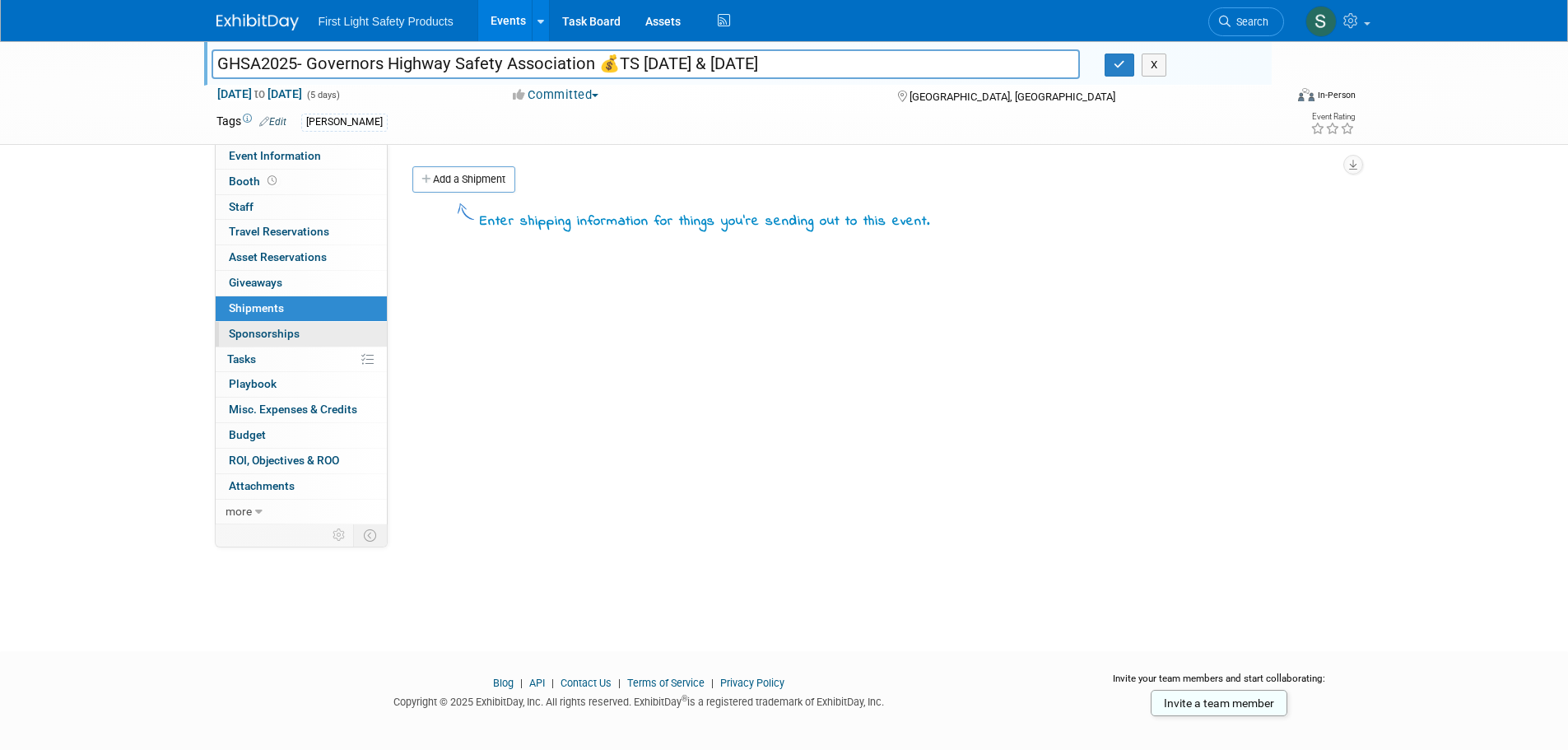
click at [310, 331] on link "0 Sponsorships 0" at bounding box center [302, 334] width 171 height 25
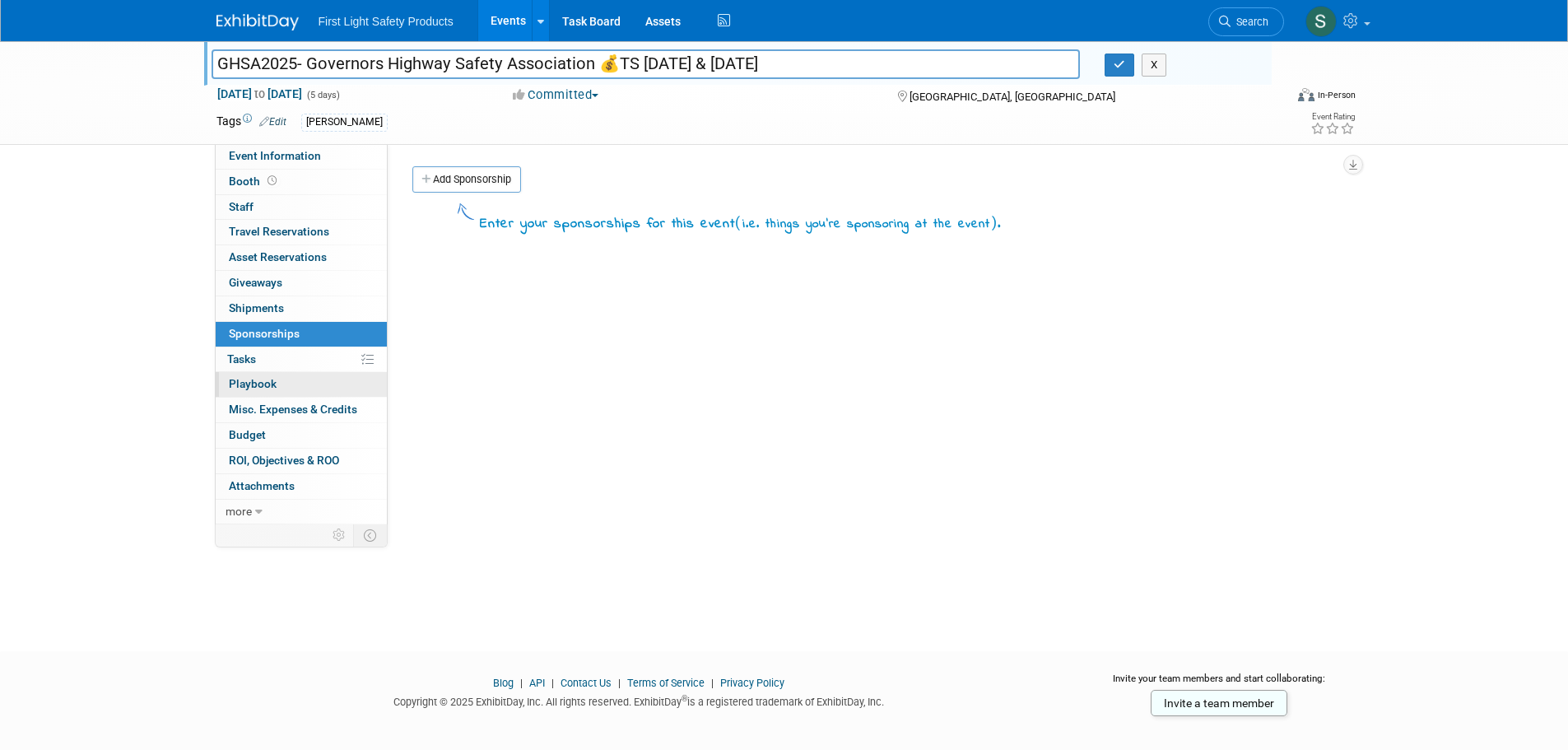
drag, startPoint x: 301, startPoint y: 358, endPoint x: 293, endPoint y: 380, distance: 23.4
click at [303, 358] on link "0% Tasks 0%" at bounding box center [302, 360] width 171 height 25
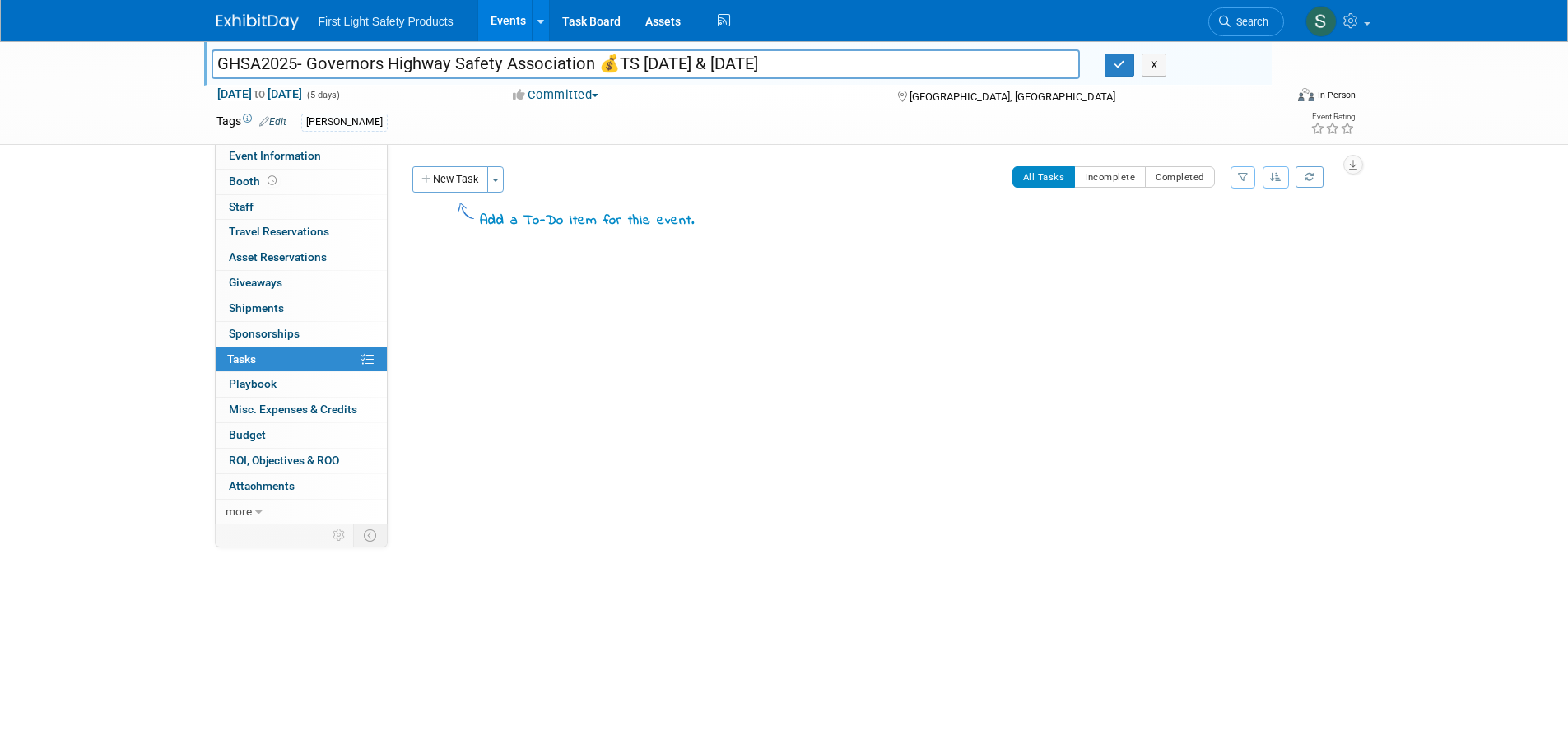
drag, startPoint x: 280, startPoint y: 416, endPoint x: 292, endPoint y: 433, distance: 20.8
click at [280, 416] on link "0 Misc. Expenses & Credits 0" at bounding box center [302, 410] width 171 height 25
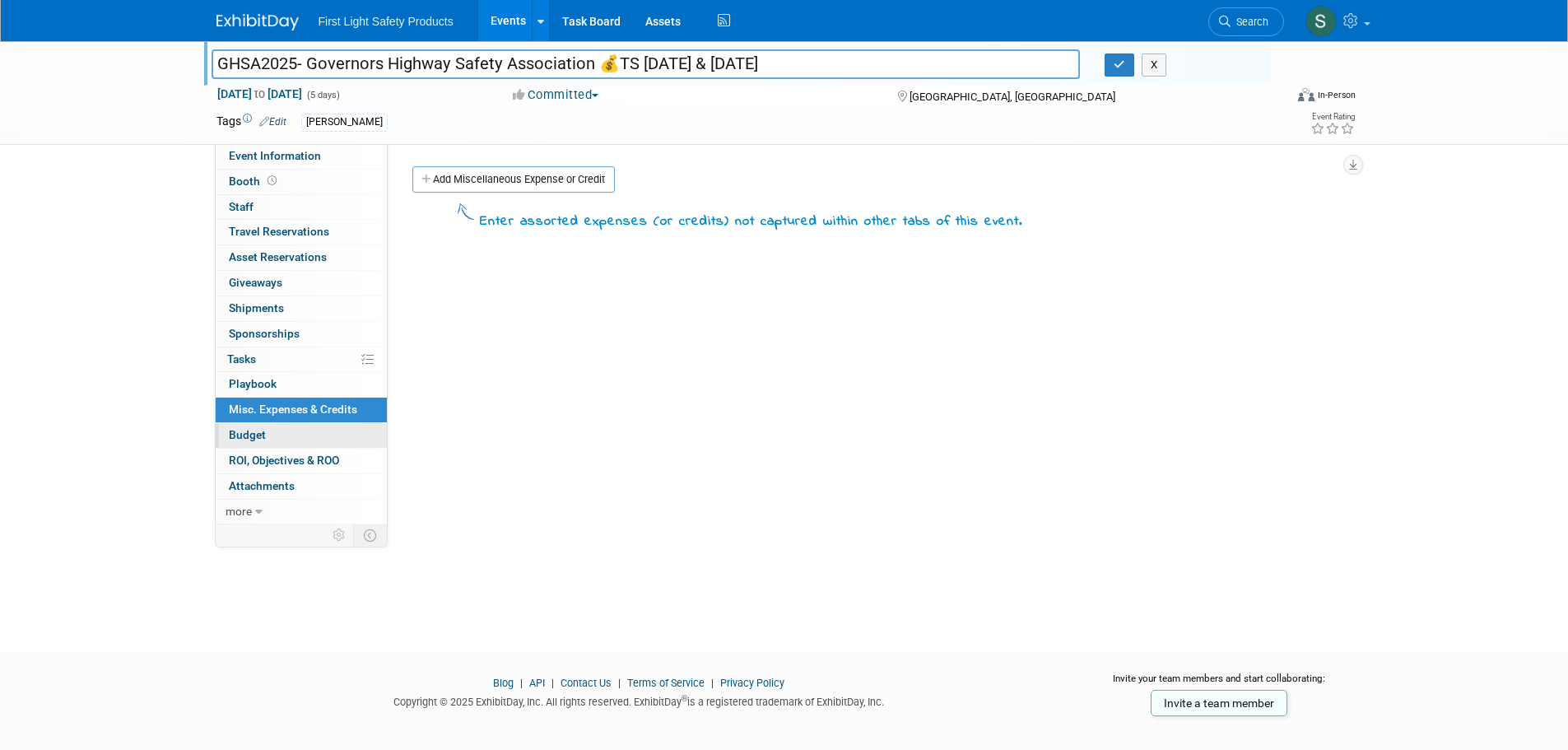
click at [292, 438] on link "Budget" at bounding box center [302, 435] width 171 height 25
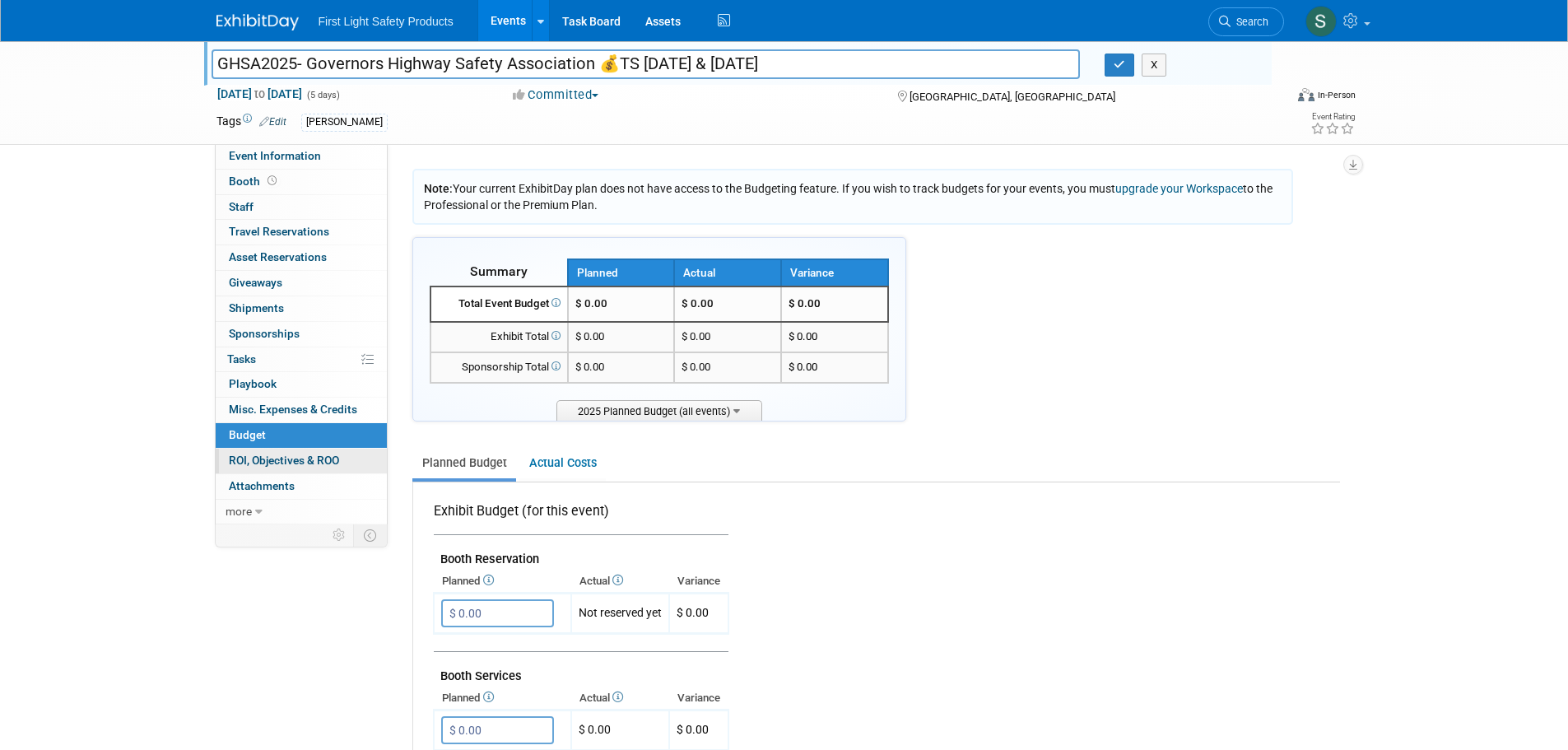
click at [253, 471] on link "0 ROI, Objectives & ROO 0" at bounding box center [302, 461] width 171 height 25
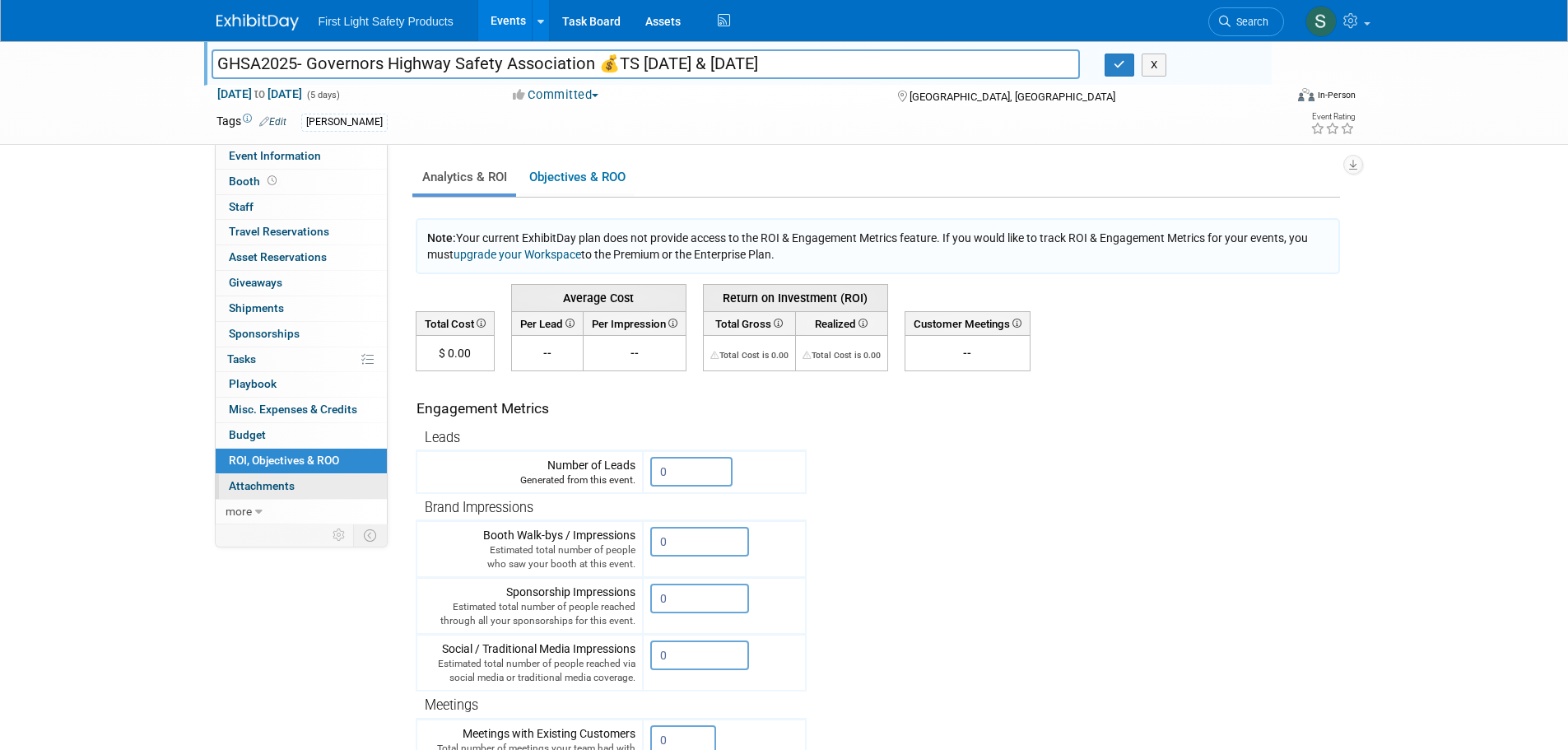
click at [264, 481] on span "Attachments 0" at bounding box center [262, 485] width 66 height 13
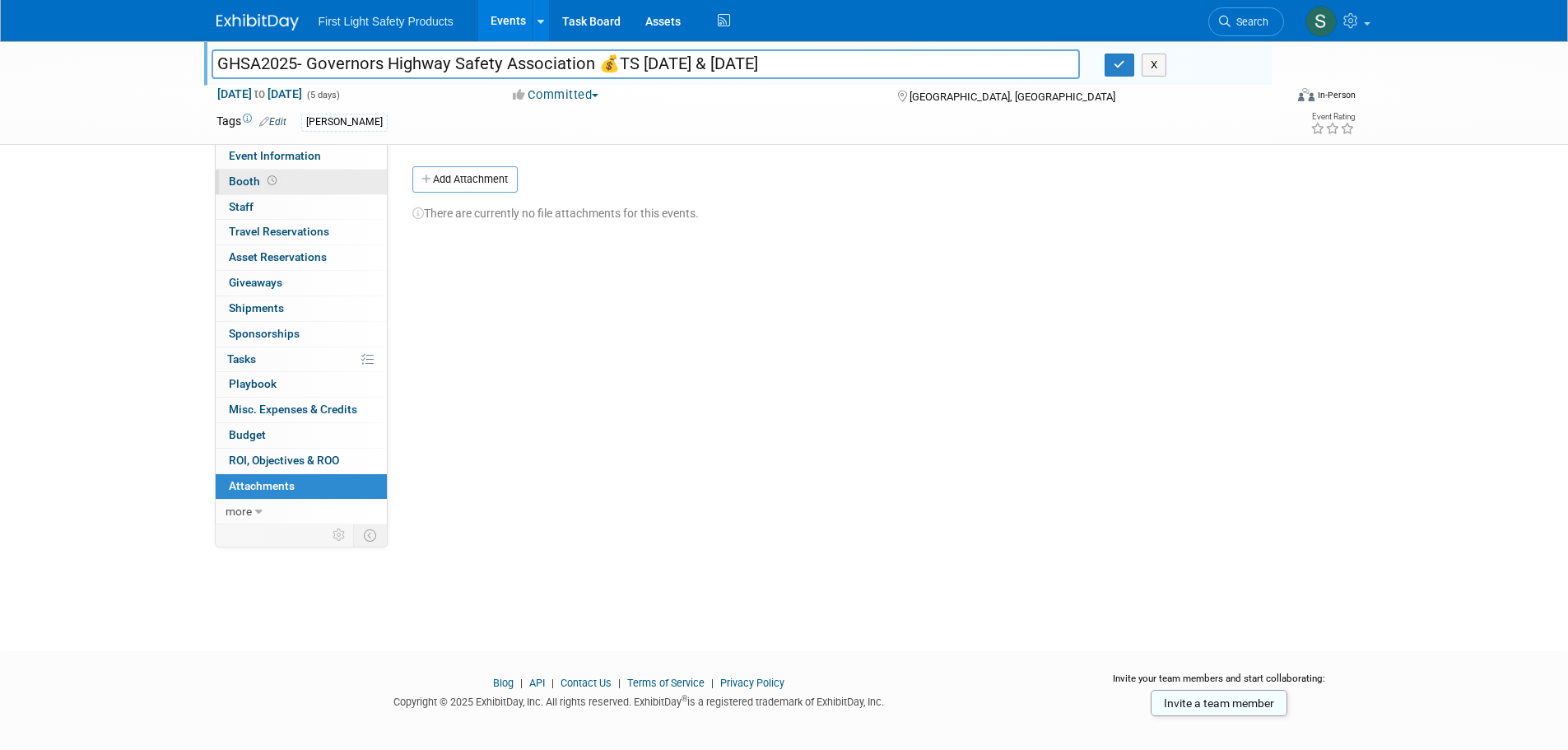
click at [254, 176] on span "Booth" at bounding box center [254, 181] width 51 height 13
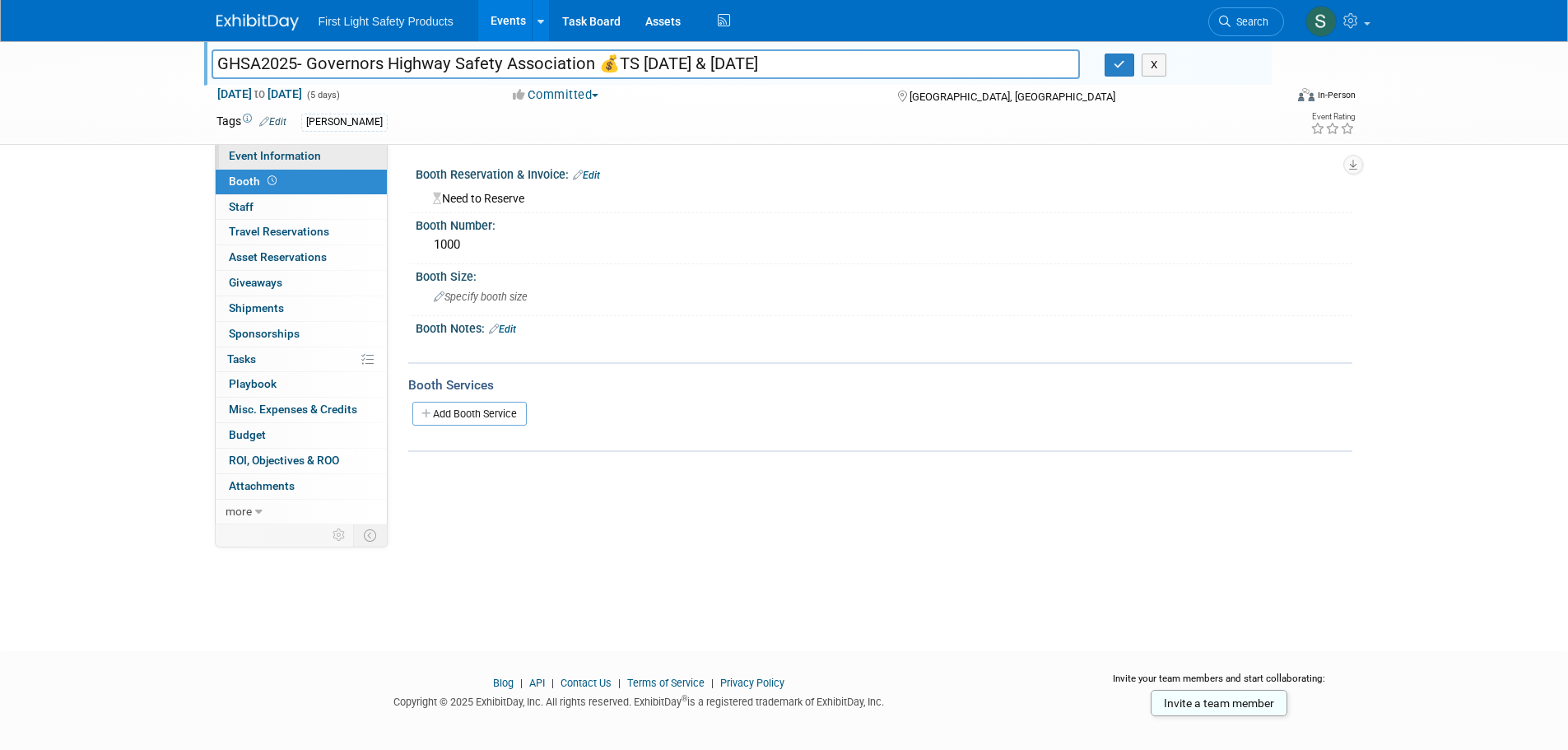
click at [277, 161] on span "Event Information" at bounding box center [275, 156] width 92 height 13
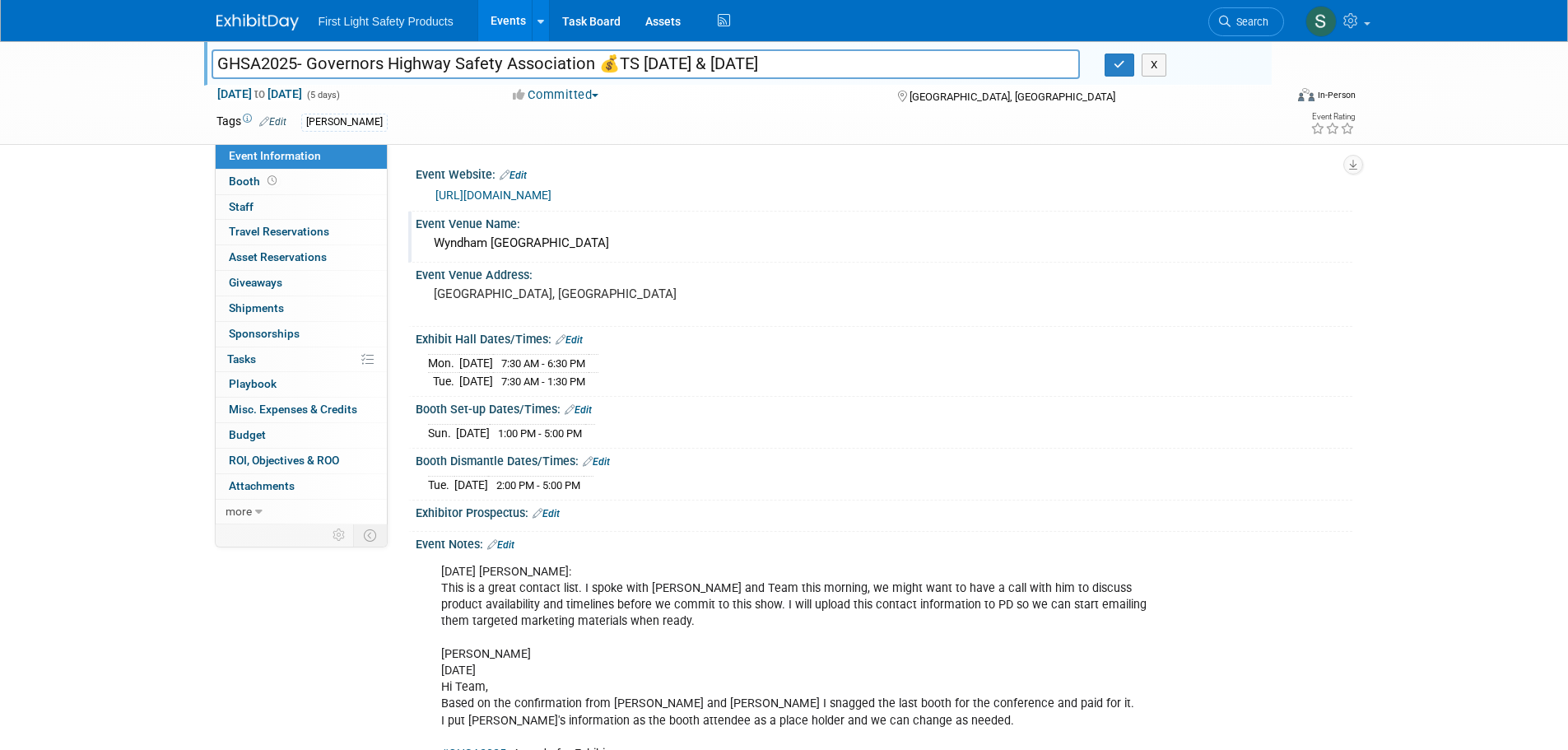
drag, startPoint x: 669, startPoint y: 252, endPoint x: 426, endPoint y: 246, distance: 243.1
click at [426, 246] on div "Wyndham Grand Pittsburgh Downtown" at bounding box center [884, 243] width 937 height 27
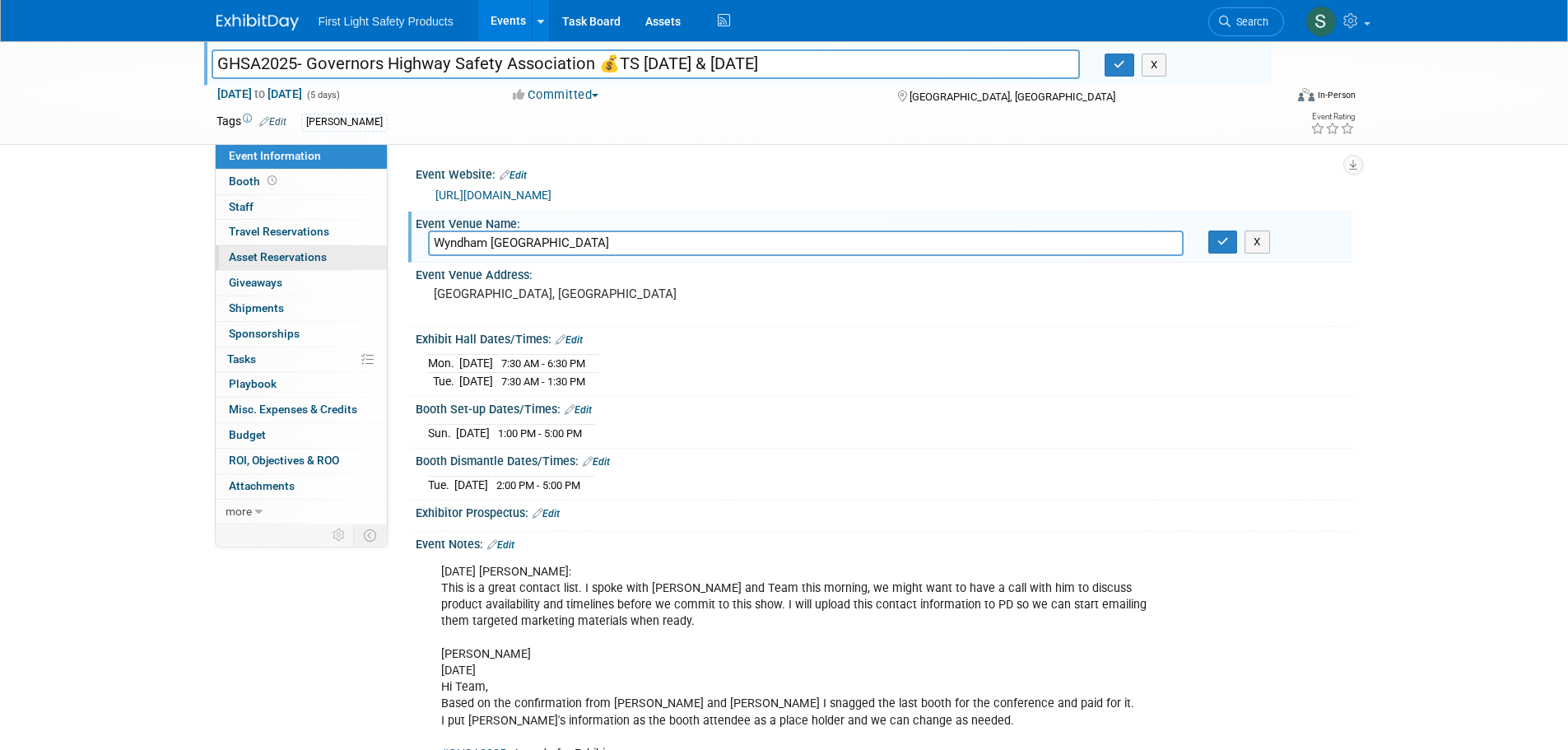
drag, startPoint x: 650, startPoint y: 239, endPoint x: 229, endPoint y: 247, distance: 421.1
click at [229, 247] on div "Event Information Event Info Booth Booth 0 Staff 0 Staff 0 Travel Reservations …" at bounding box center [784, 409] width 1160 height 736
click at [561, 315] on div "[GEOGRAPHIC_DATA], [GEOGRAPHIC_DATA]" at bounding box center [611, 301] width 365 height 38
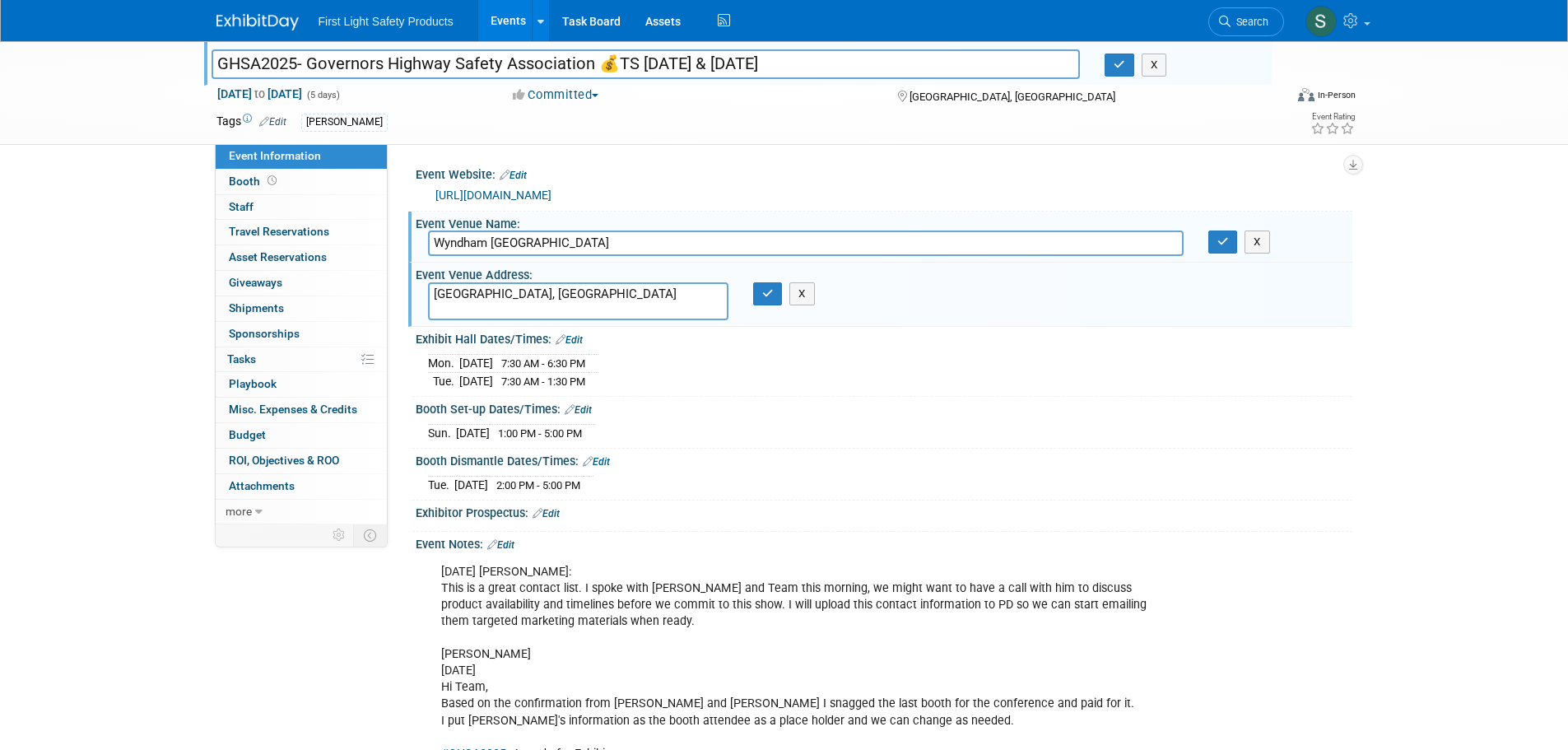
drag, startPoint x: 527, startPoint y: 301, endPoint x: 431, endPoint y: 301, distance: 96.0
click at [431, 301] on textarea "[GEOGRAPHIC_DATA], [GEOGRAPHIC_DATA]" at bounding box center [578, 301] width 301 height 38
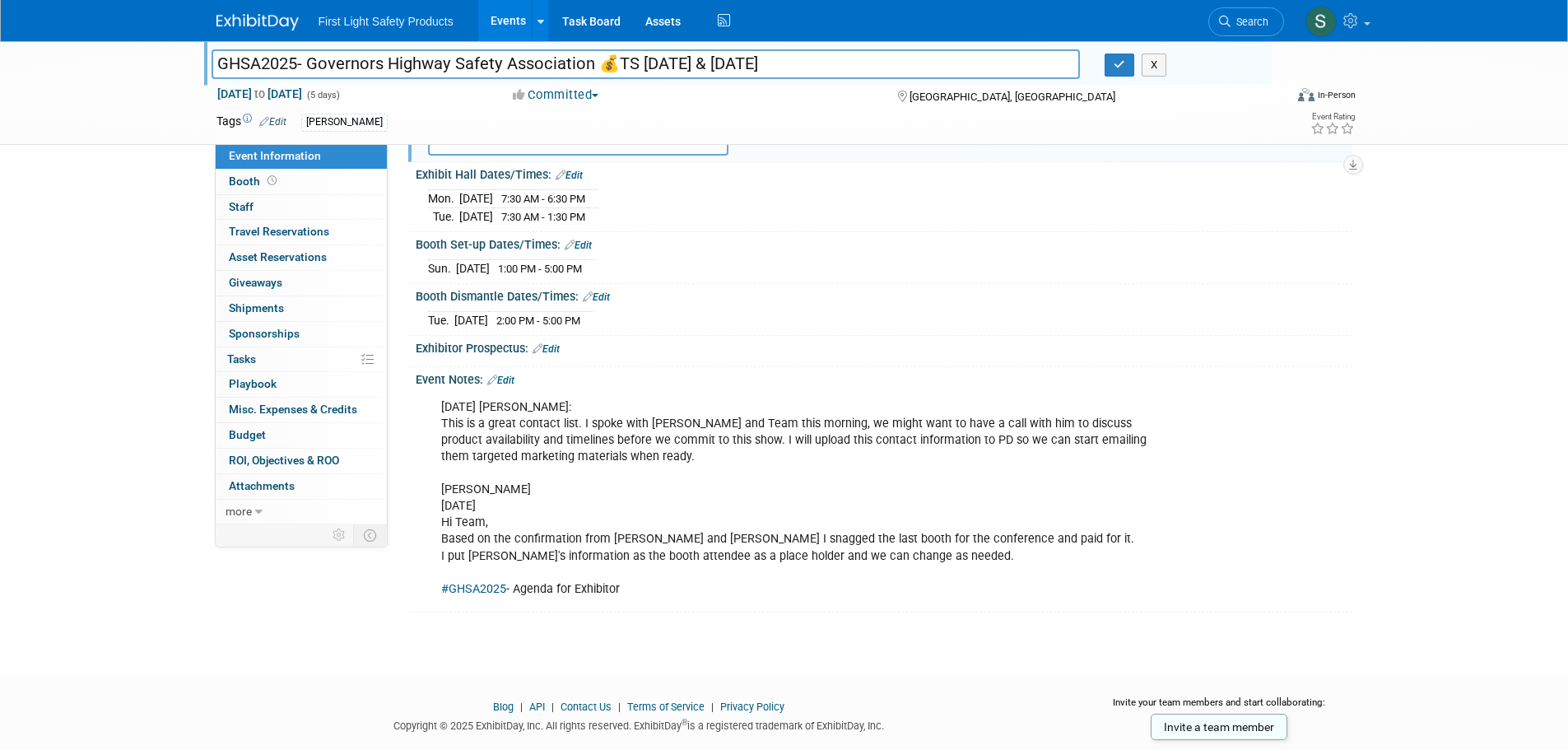
click at [1386, 448] on div "GHSA2025- Governors Highway Safety Association 💰TS Mon Aug 25 & Tues Aug 26 GHS…" at bounding box center [784, 260] width 1568 height 769
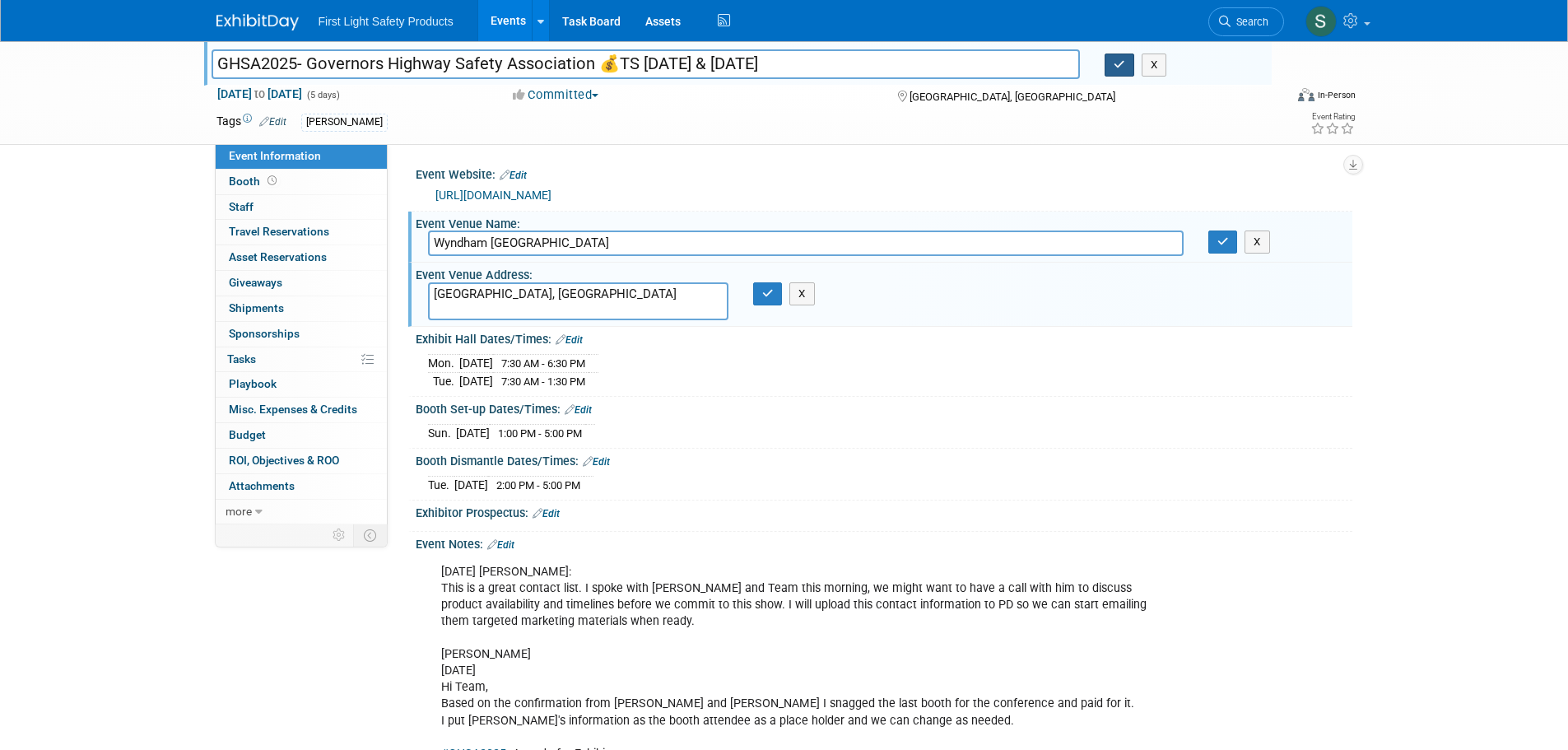
click at [1126, 67] on button "button" at bounding box center [1119, 64] width 30 height 23
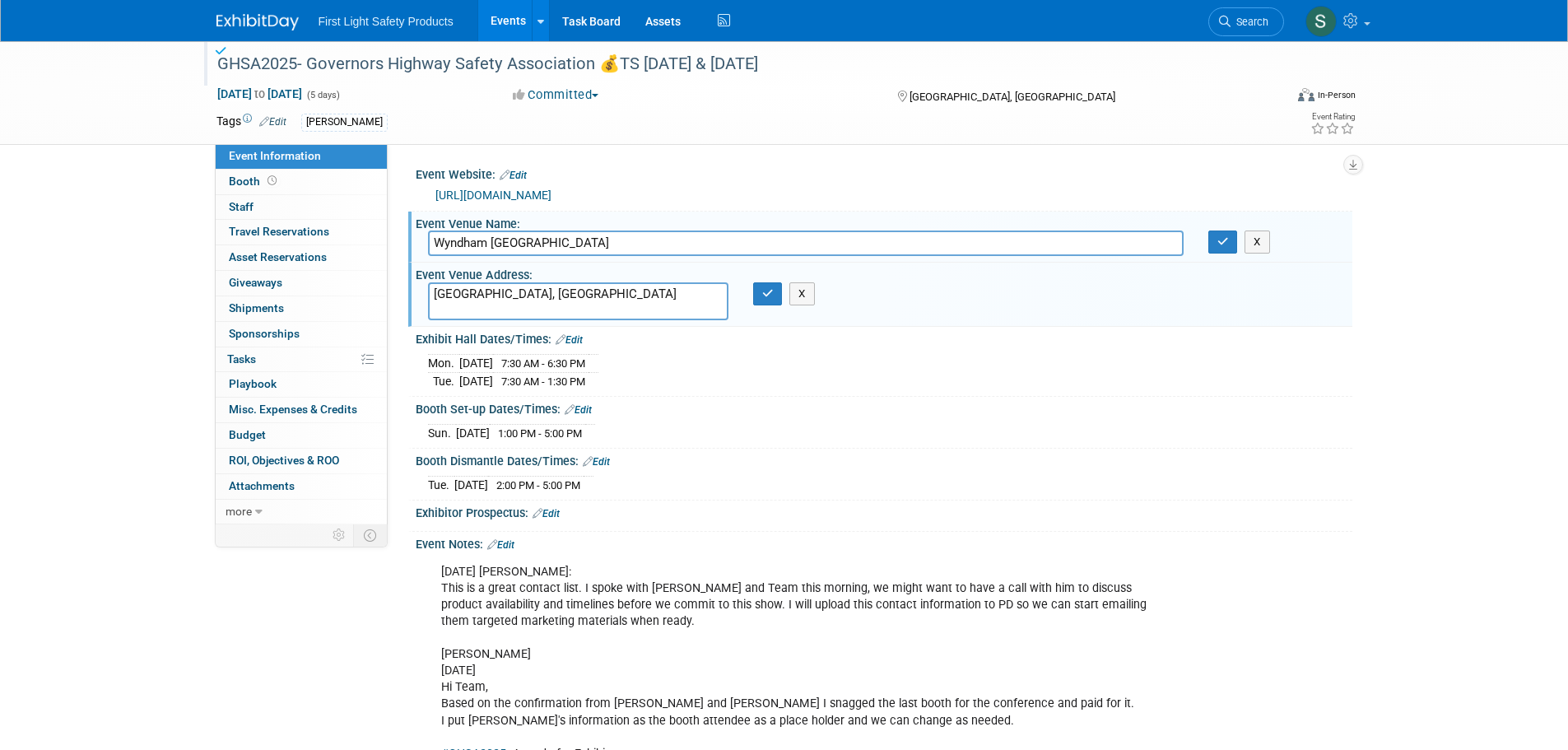
drag, startPoint x: 499, startPoint y: 22, endPoint x: 641, endPoint y: 79, distance: 153.0
click at [499, 22] on link "Events" at bounding box center [507, 20] width 61 height 41
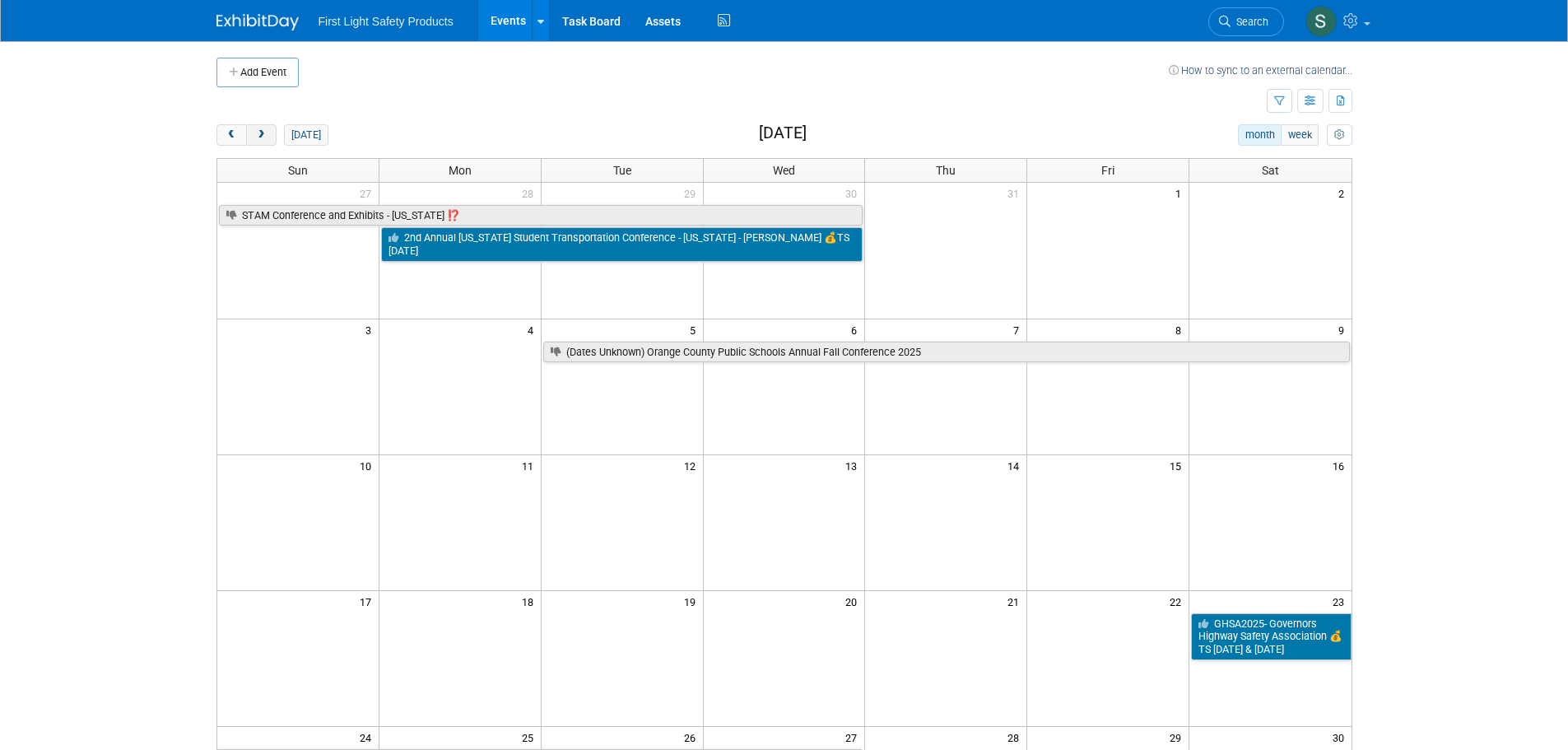
click at [266, 138] on span "next" at bounding box center [261, 135] width 12 height 10
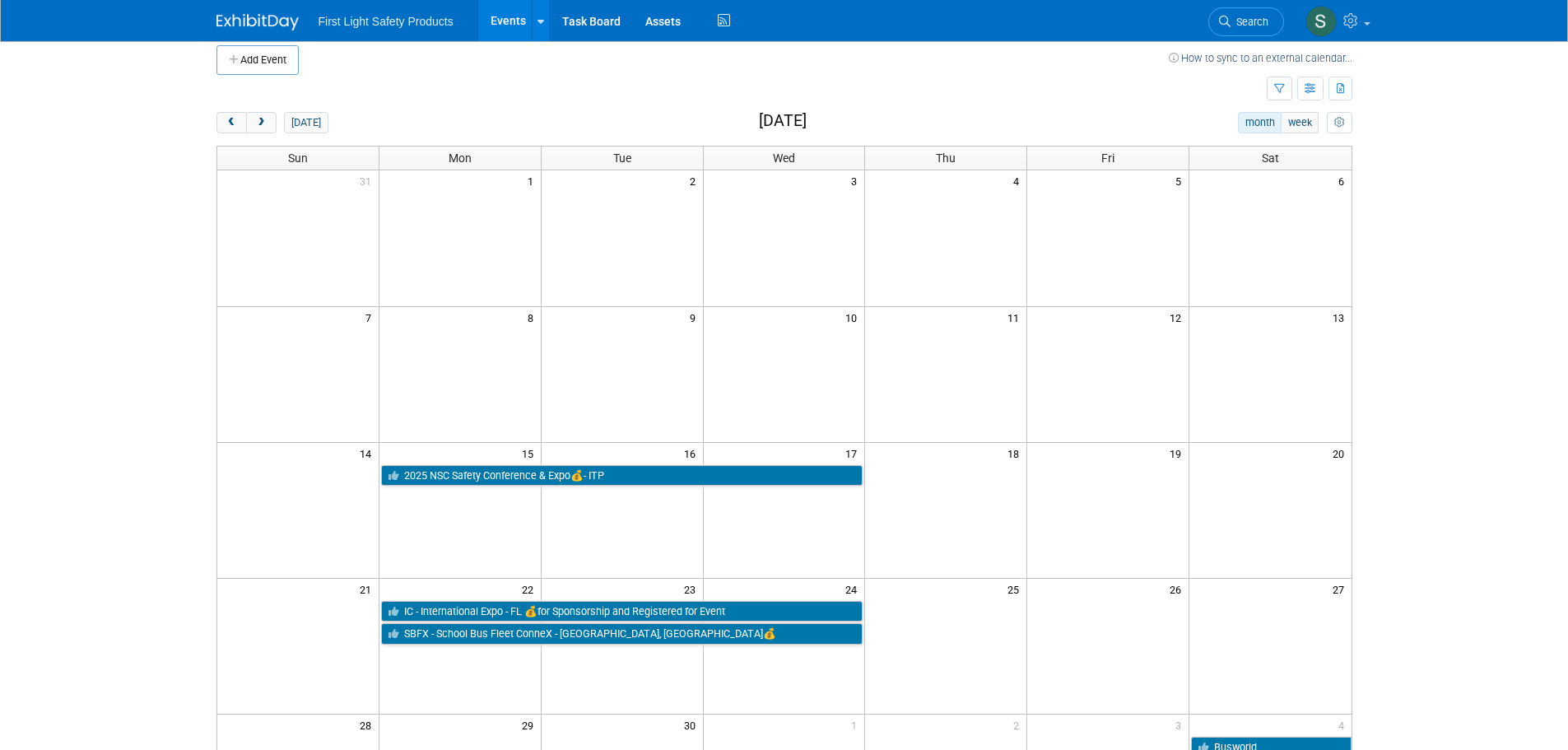
scroll to position [247, 0]
